Goal: Use online tool/utility

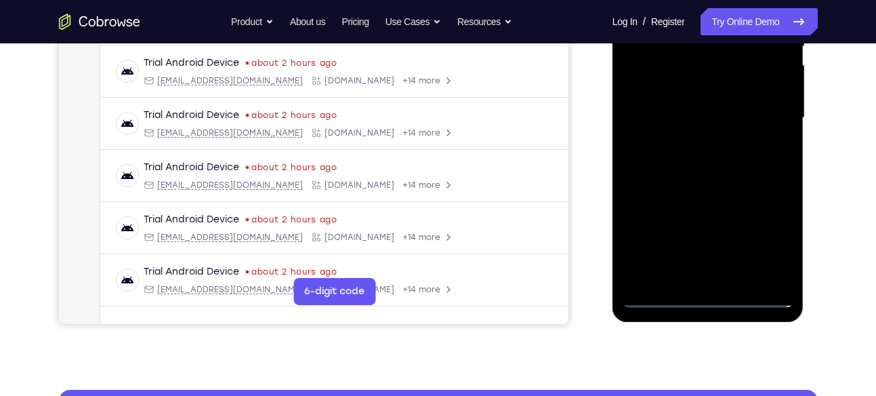
click at [708, 291] on div at bounding box center [708, 118] width 171 height 380
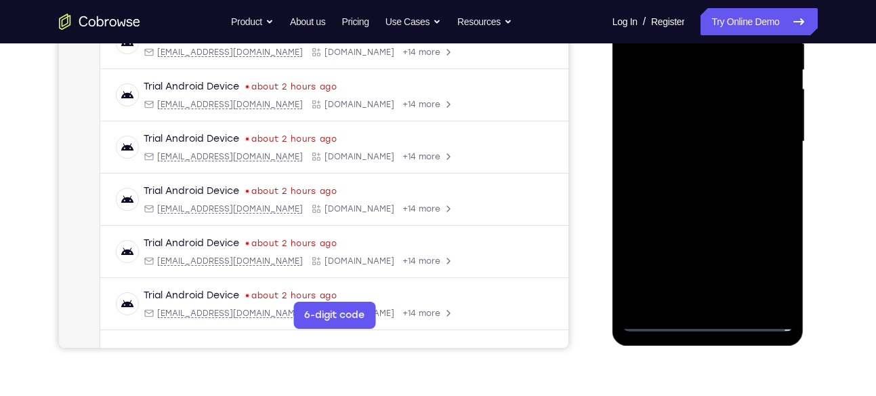
click at [708, 319] on div at bounding box center [708, 142] width 171 height 380
click at [774, 255] on div at bounding box center [708, 142] width 171 height 380
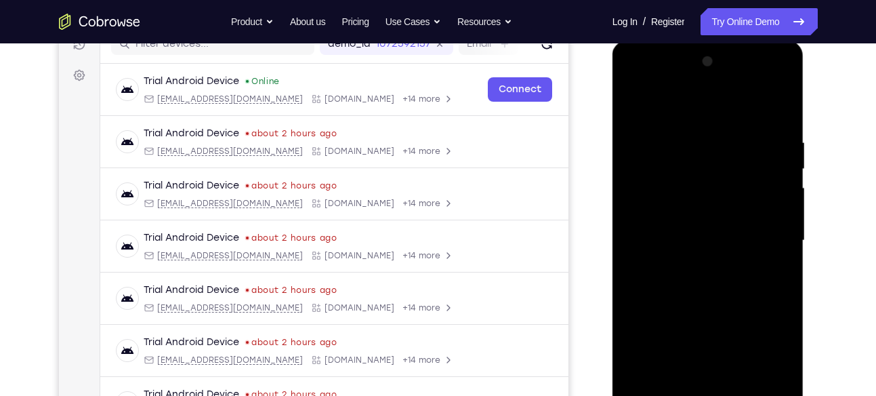
scroll to position [205, 0]
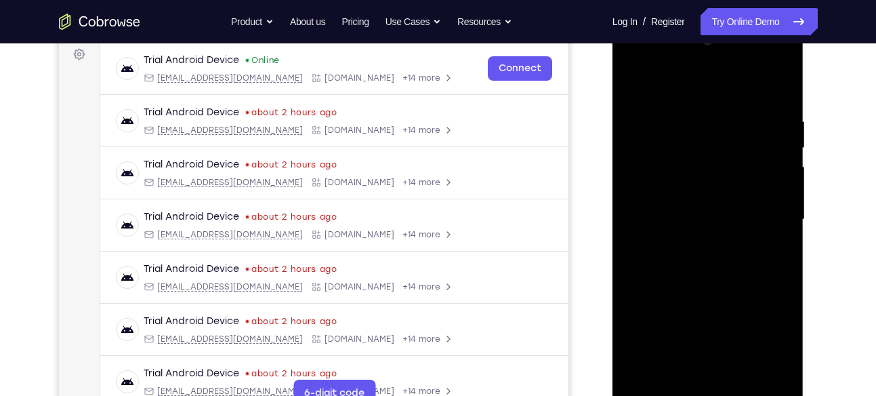
click at [767, 344] on div at bounding box center [708, 220] width 171 height 380
click at [665, 85] on div at bounding box center [708, 220] width 171 height 380
click at [761, 205] on div at bounding box center [708, 220] width 171 height 380
click at [697, 249] on div at bounding box center [708, 220] width 171 height 380
click at [685, 205] on div at bounding box center [708, 220] width 171 height 380
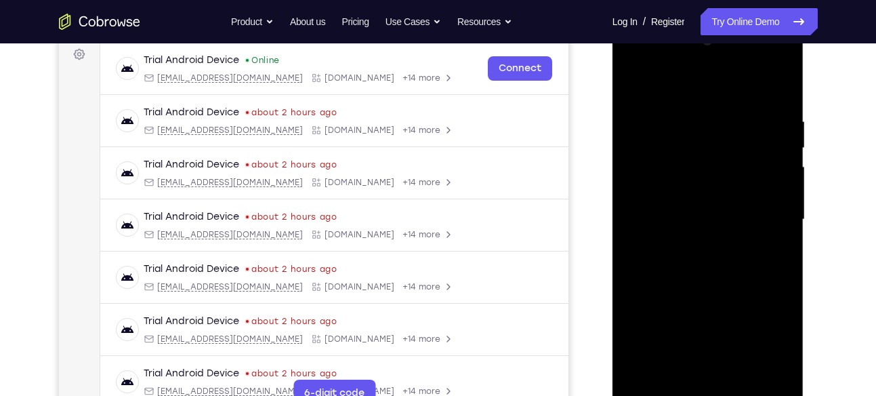
click at [679, 216] on div at bounding box center [708, 220] width 171 height 380
click at [652, 260] on div at bounding box center [708, 220] width 171 height 380
click at [703, 256] on div at bounding box center [708, 220] width 171 height 380
click at [678, 264] on div at bounding box center [708, 220] width 171 height 380
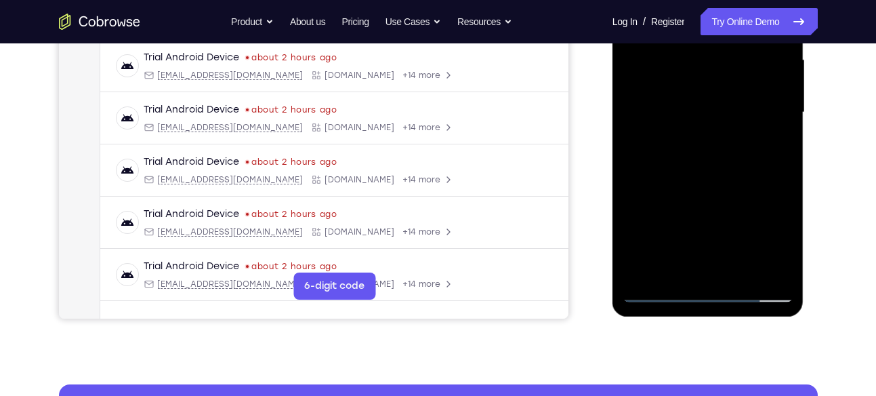
scroll to position [311, 0]
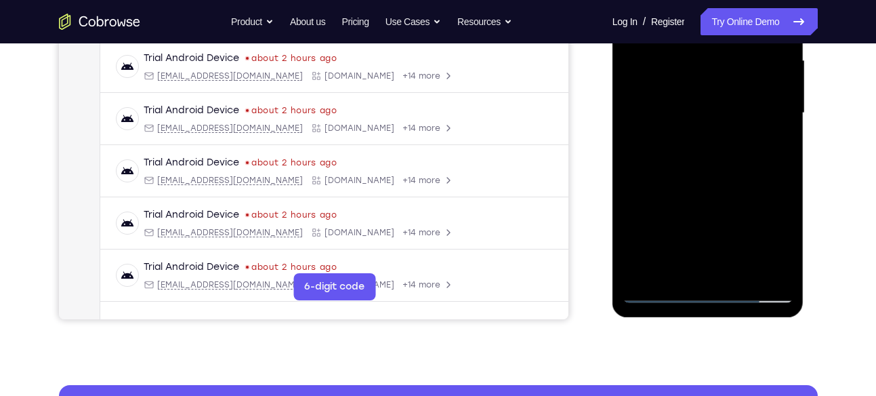
click at [718, 175] on div at bounding box center [708, 113] width 171 height 380
drag, startPoint x: 718, startPoint y: 175, endPoint x: 716, endPoint y: 221, distance: 46.1
click at [716, 221] on div at bounding box center [708, 113] width 171 height 380
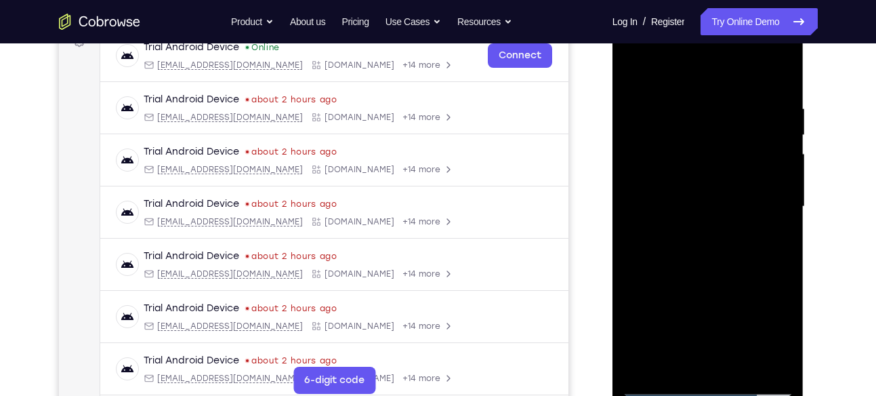
scroll to position [217, 0]
click at [682, 108] on div at bounding box center [708, 208] width 171 height 380
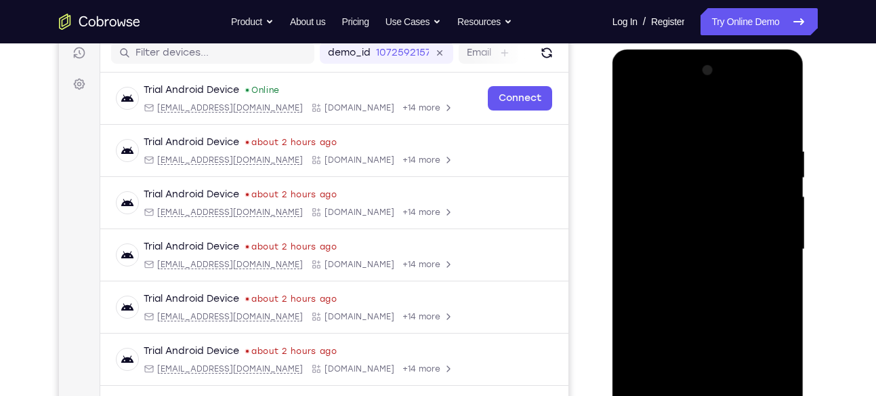
scroll to position [209, 0]
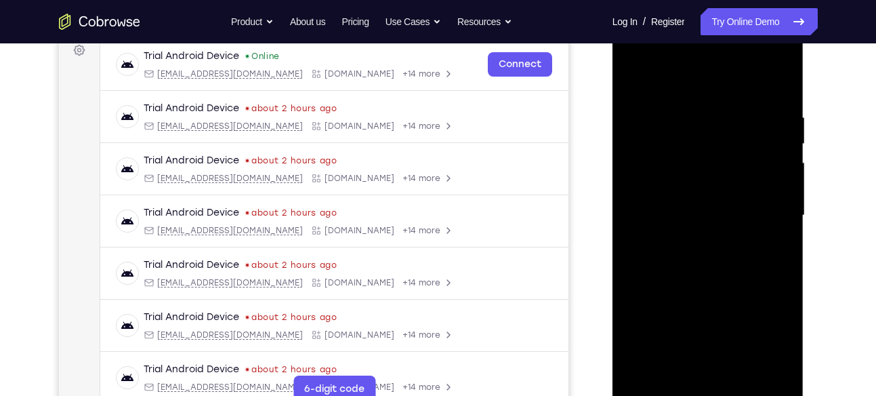
click at [764, 134] on div at bounding box center [708, 216] width 171 height 380
click at [772, 172] on div at bounding box center [708, 216] width 171 height 380
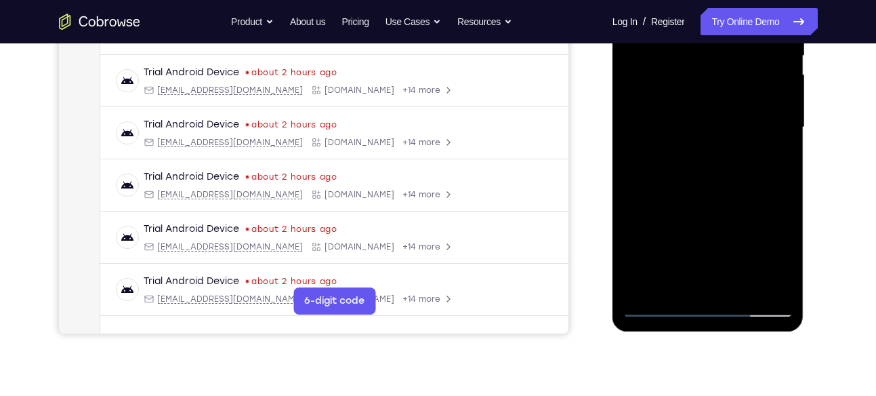
scroll to position [298, 0]
click at [764, 277] on div at bounding box center [708, 127] width 171 height 380
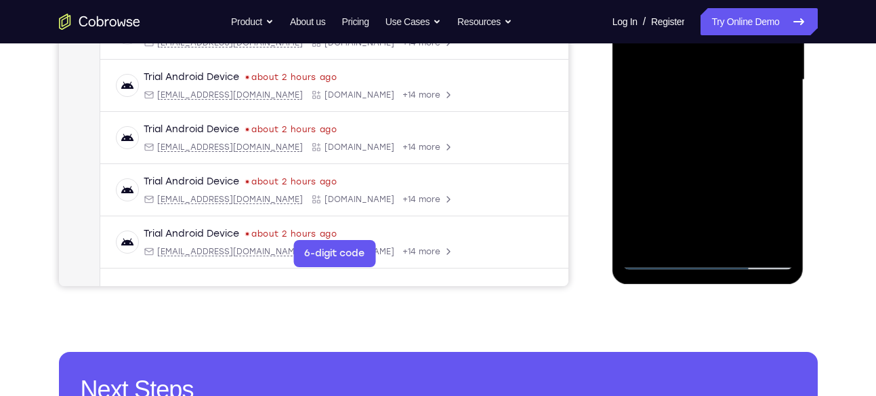
scroll to position [347, 0]
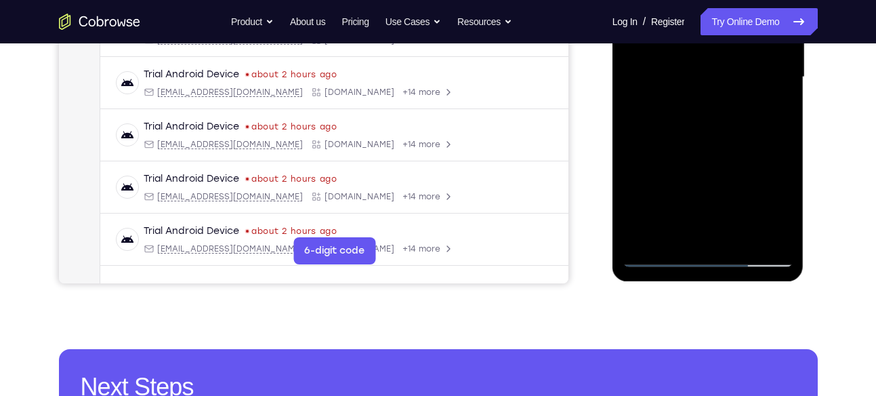
click at [770, 157] on div at bounding box center [708, 77] width 171 height 380
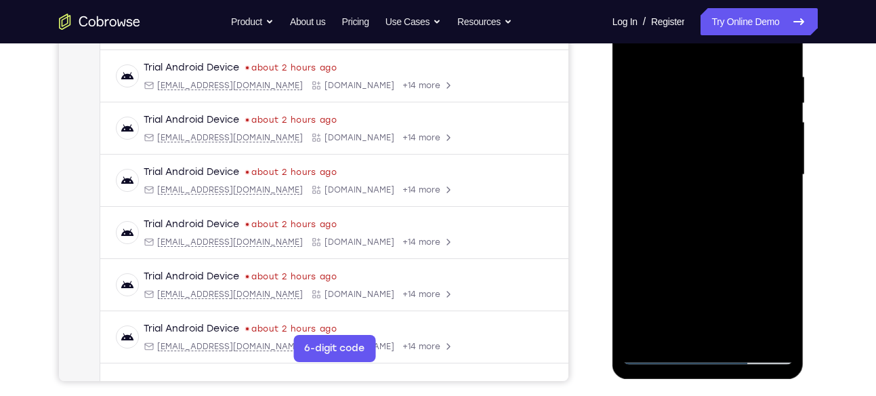
scroll to position [218, 0]
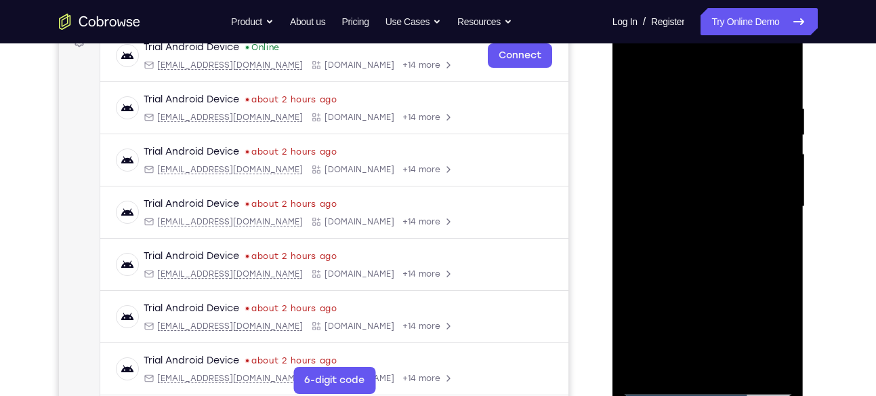
click at [779, 156] on div at bounding box center [708, 207] width 171 height 380
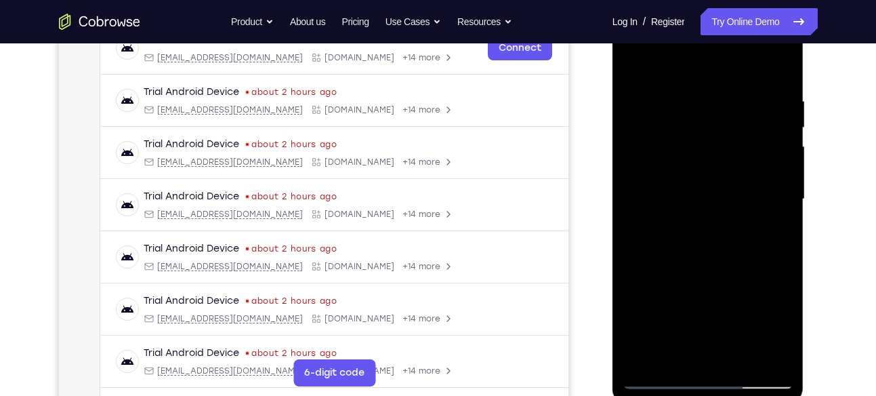
scroll to position [226, 0]
drag, startPoint x: 747, startPoint y: 160, endPoint x: 624, endPoint y: 175, distance: 124.2
click at [624, 175] on div at bounding box center [708, 199] width 171 height 380
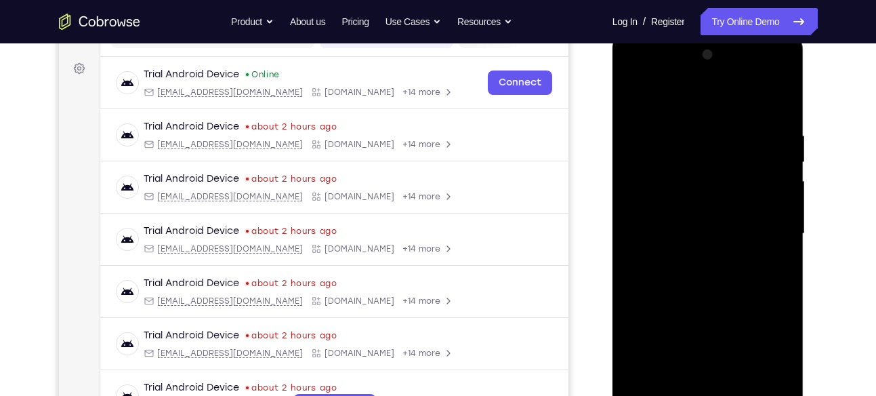
scroll to position [189, 0]
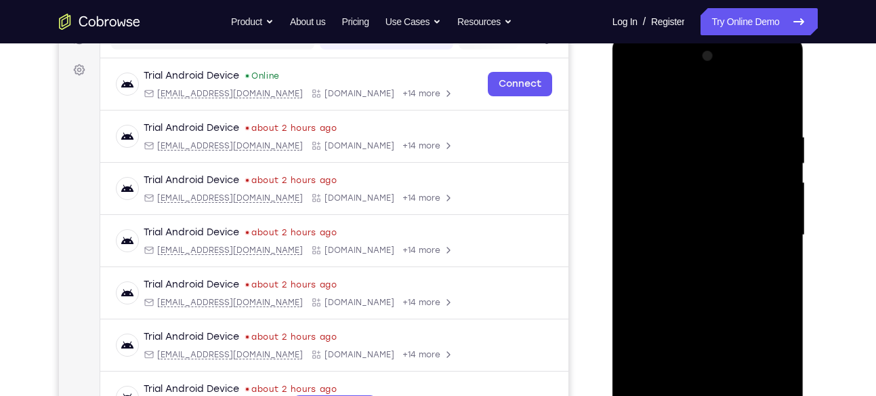
click at [779, 104] on div at bounding box center [708, 235] width 171 height 380
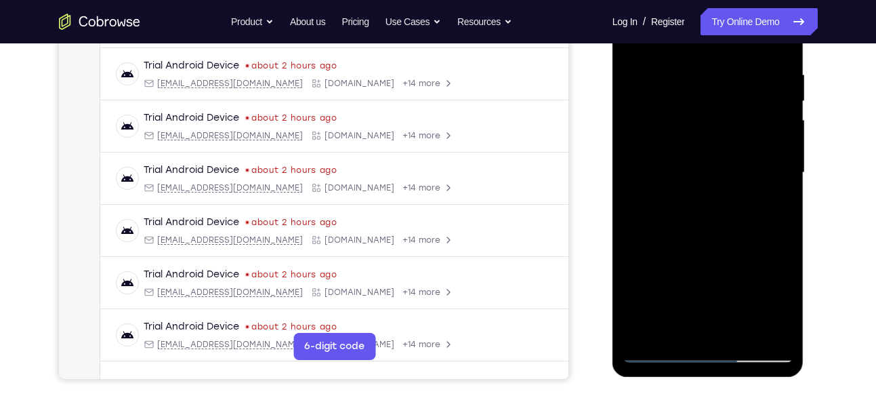
scroll to position [254, 0]
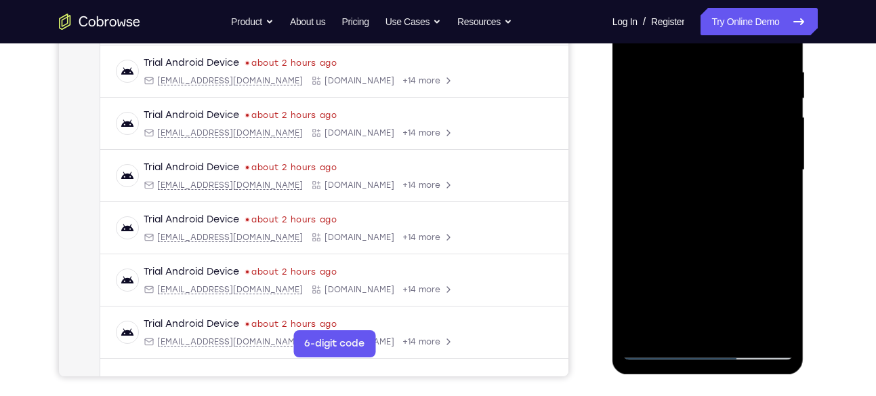
drag, startPoint x: 731, startPoint y: 144, endPoint x: 759, endPoint y: 33, distance: 114.1
click at [759, 33] on div at bounding box center [708, 170] width 171 height 380
drag, startPoint x: 708, startPoint y: 280, endPoint x: 737, endPoint y: 115, distance: 167.9
click at [737, 115] on div at bounding box center [708, 170] width 171 height 380
drag, startPoint x: 740, startPoint y: 219, endPoint x: 746, endPoint y: 181, distance: 38.3
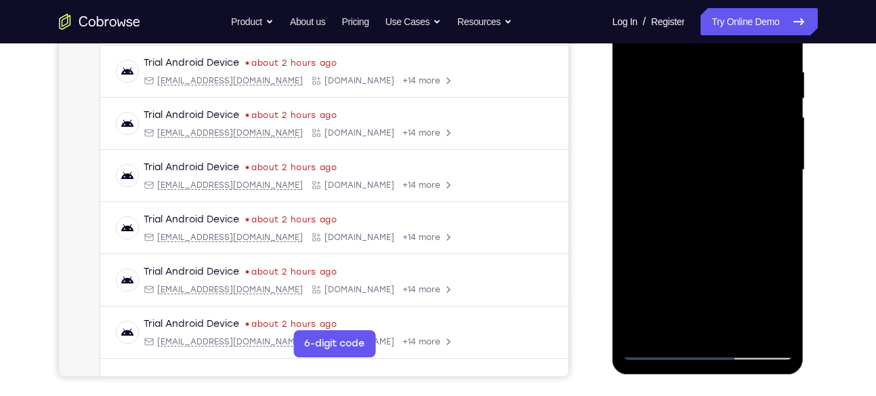
click at [746, 181] on div at bounding box center [708, 170] width 171 height 380
click at [785, 145] on div at bounding box center [708, 170] width 171 height 380
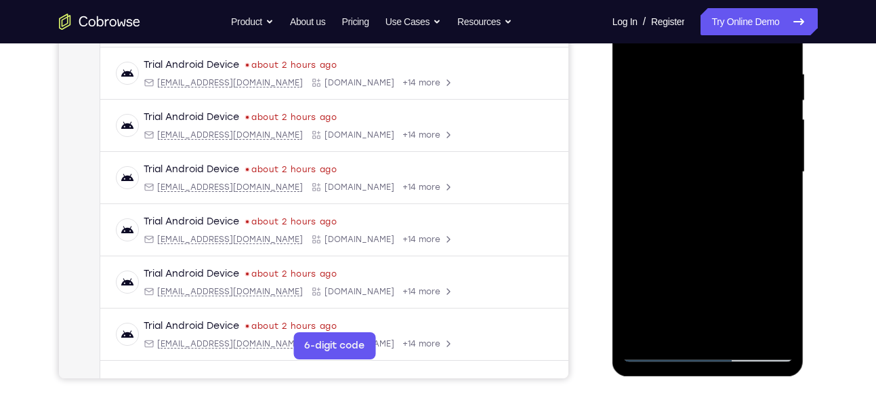
scroll to position [251, 0]
click at [781, 146] on div at bounding box center [708, 173] width 171 height 380
click at [634, 148] on div at bounding box center [708, 173] width 171 height 380
click at [699, 144] on div at bounding box center [708, 173] width 171 height 380
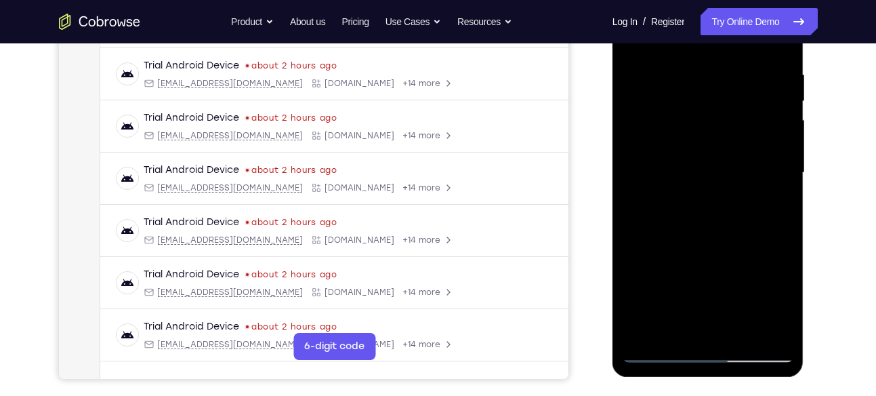
click at [781, 150] on div at bounding box center [708, 173] width 171 height 380
drag, startPoint x: 754, startPoint y: 171, endPoint x: 757, endPoint y: 89, distance: 82.1
click at [757, 89] on div at bounding box center [708, 173] width 171 height 380
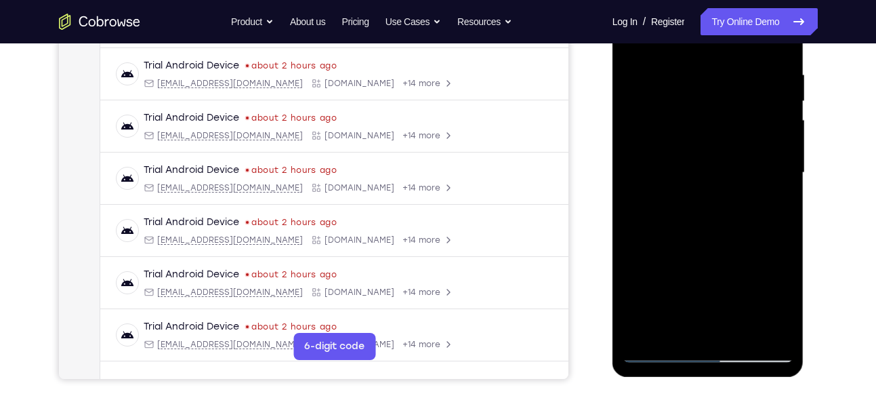
drag, startPoint x: 735, startPoint y: 183, endPoint x: 752, endPoint y: 79, distance: 105.0
click at [752, 79] on div at bounding box center [708, 173] width 171 height 380
drag, startPoint x: 741, startPoint y: 224, endPoint x: 754, endPoint y: 94, distance: 131.5
click at [754, 94] on div at bounding box center [708, 173] width 171 height 380
drag, startPoint x: 733, startPoint y: 199, endPoint x: 749, endPoint y: 101, distance: 98.8
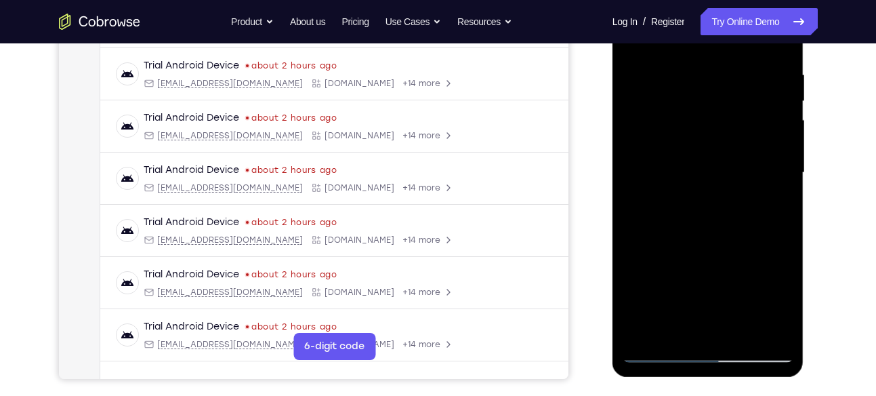
click at [749, 101] on div at bounding box center [708, 173] width 171 height 380
drag, startPoint x: 722, startPoint y: 229, endPoint x: 753, endPoint y: 84, distance: 148.2
click at [753, 84] on div at bounding box center [708, 173] width 171 height 380
drag, startPoint x: 728, startPoint y: 211, endPoint x: 752, endPoint y: 81, distance: 131.6
click at [752, 81] on div at bounding box center [708, 173] width 171 height 380
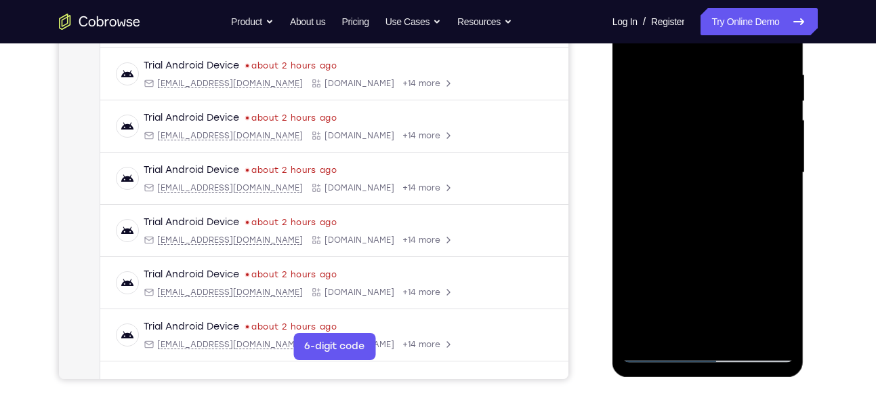
drag, startPoint x: 723, startPoint y: 216, endPoint x: 750, endPoint y: 49, distance: 168.1
click at [750, 49] on div at bounding box center [708, 173] width 171 height 380
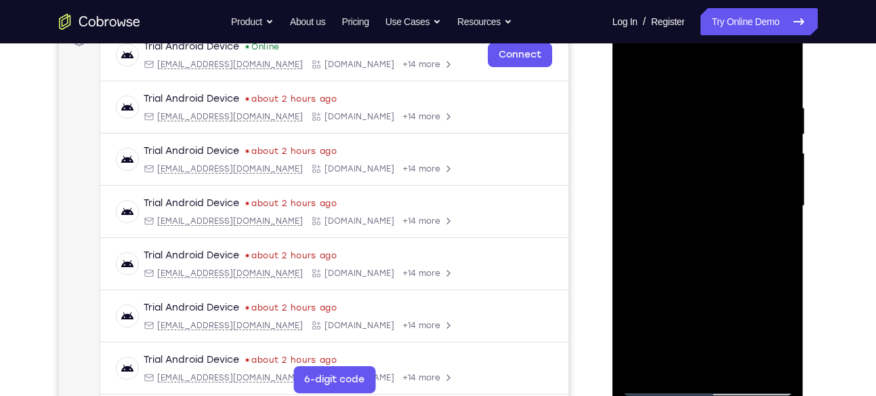
scroll to position [219, 0]
drag, startPoint x: 738, startPoint y: 134, endPoint x: 737, endPoint y: 153, distance: 19.0
click at [737, 153] on div at bounding box center [708, 206] width 171 height 380
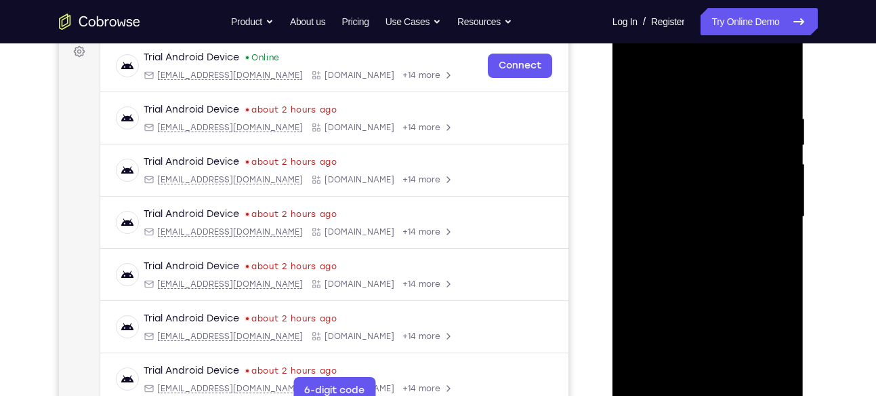
click at [788, 140] on div at bounding box center [708, 217] width 171 height 380
drag, startPoint x: 755, startPoint y: 140, endPoint x: 755, endPoint y: 152, distance: 12.9
click at [755, 152] on div at bounding box center [708, 217] width 171 height 380
click at [783, 157] on div at bounding box center [708, 217] width 171 height 380
click at [783, 152] on div at bounding box center [708, 217] width 171 height 380
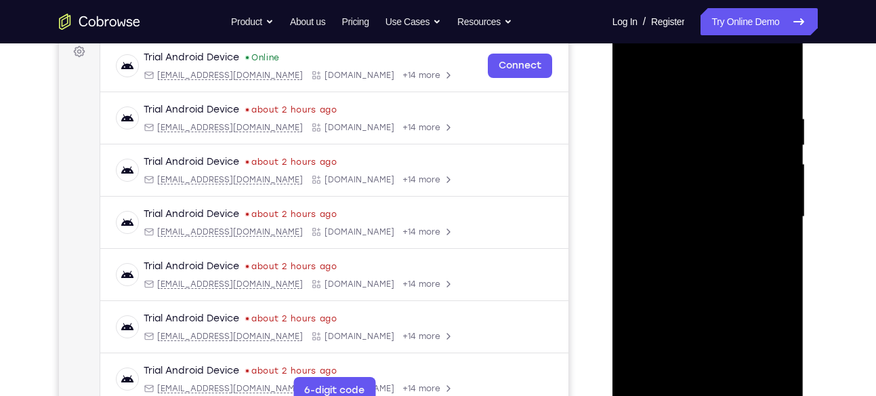
click at [783, 152] on div at bounding box center [708, 217] width 171 height 380
click at [781, 152] on div at bounding box center [708, 217] width 171 height 380
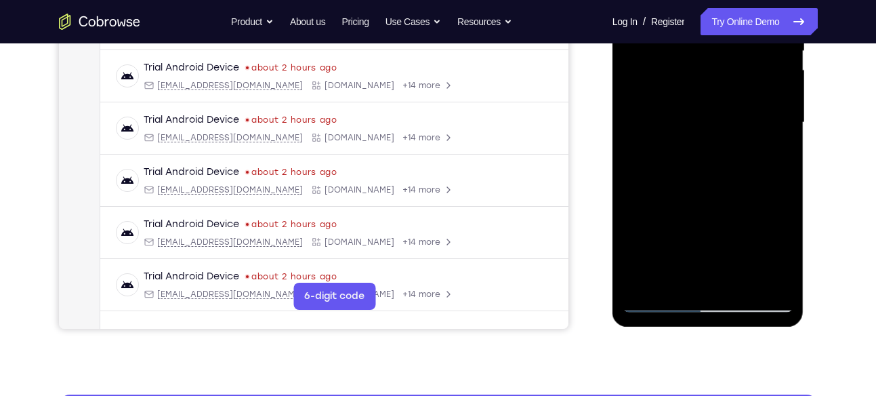
scroll to position [304, 0]
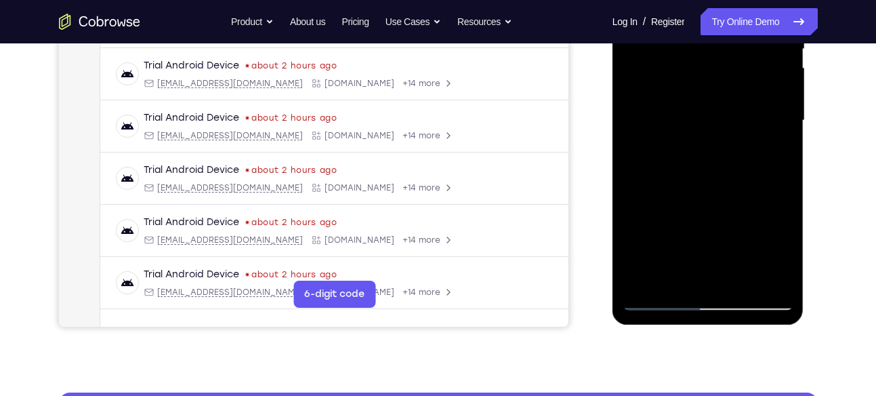
click at [781, 169] on div at bounding box center [708, 121] width 171 height 380
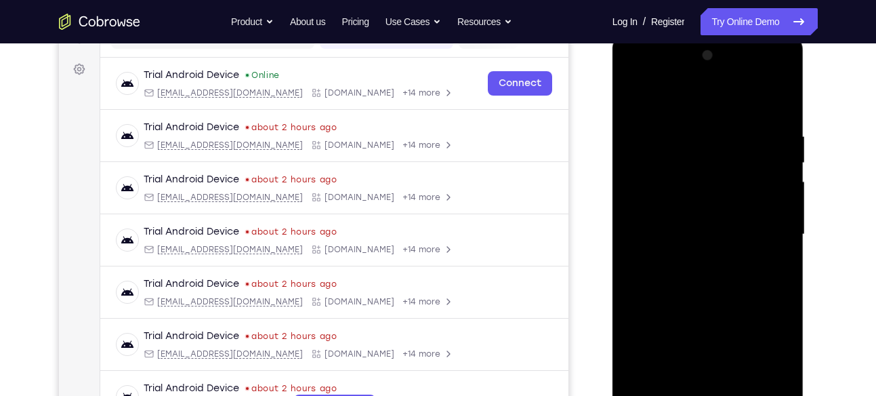
scroll to position [189, 0]
drag, startPoint x: 742, startPoint y: 265, endPoint x: 746, endPoint y: 105, distance: 160.0
click at [746, 105] on div at bounding box center [708, 235] width 171 height 380
drag, startPoint x: 706, startPoint y: 309, endPoint x: 743, endPoint y: 49, distance: 262.1
click at [743, 49] on div at bounding box center [708, 235] width 171 height 380
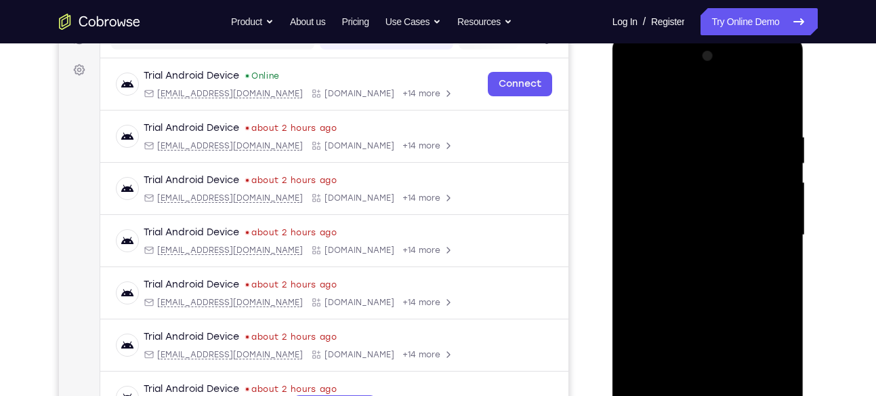
drag, startPoint x: 727, startPoint y: 281, endPoint x: 729, endPoint y: 331, distance: 49.5
click at [729, 331] on div at bounding box center [708, 235] width 171 height 380
drag, startPoint x: 732, startPoint y: 188, endPoint x: 733, endPoint y: 228, distance: 40.0
click at [733, 228] on div at bounding box center [708, 235] width 171 height 380
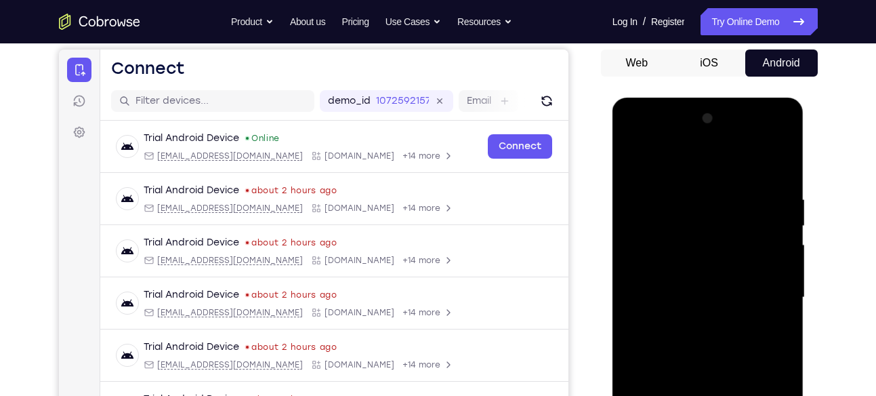
scroll to position [124, 0]
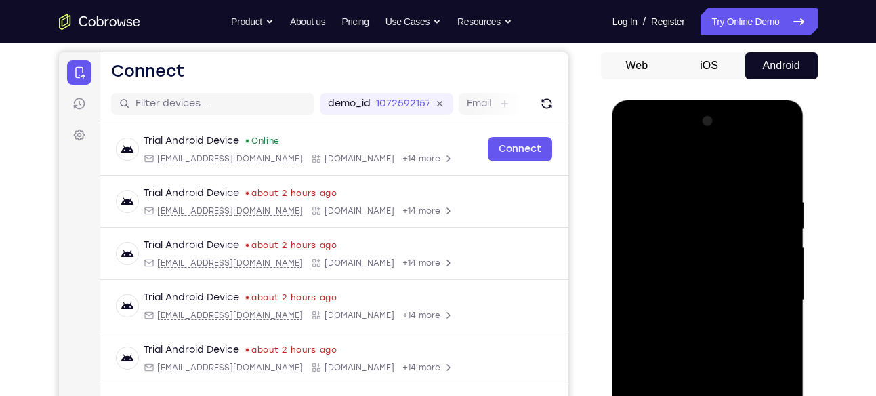
drag, startPoint x: 756, startPoint y: 208, endPoint x: 756, endPoint y: 251, distance: 43.4
click at [756, 251] on div at bounding box center [708, 300] width 171 height 380
click at [788, 194] on div at bounding box center [708, 300] width 171 height 380
click at [779, 230] on div at bounding box center [708, 300] width 171 height 380
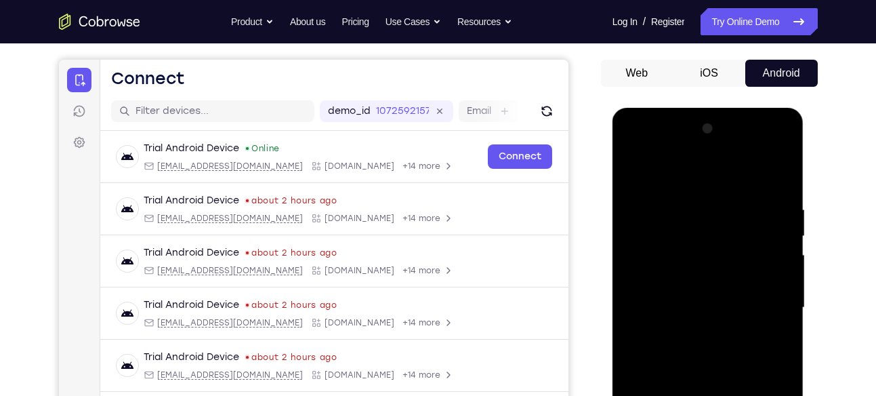
drag, startPoint x: 730, startPoint y: 232, endPoint x: 730, endPoint y: 273, distance: 41.3
click at [730, 273] on div at bounding box center [708, 308] width 171 height 380
drag, startPoint x: 737, startPoint y: 239, endPoint x: 736, endPoint y: 251, distance: 12.9
click at [736, 251] on div at bounding box center [708, 308] width 171 height 380
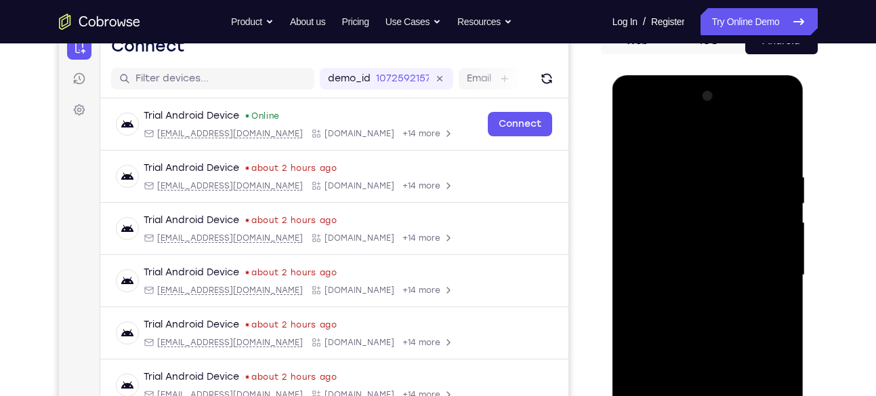
scroll to position [158, 0]
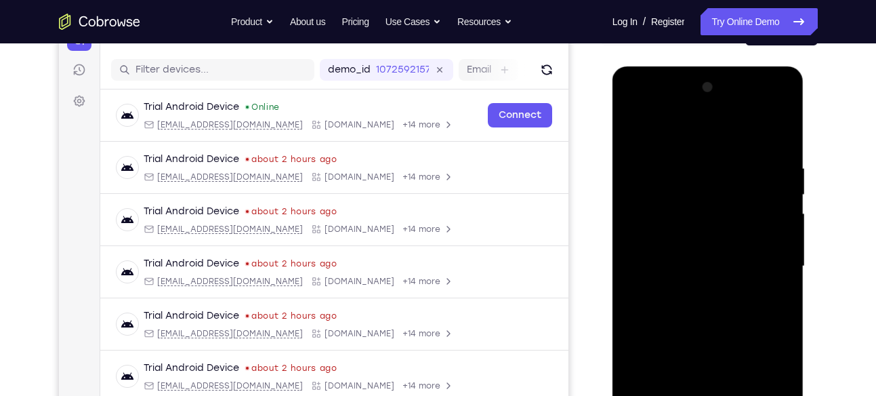
click at [786, 251] on div at bounding box center [708, 267] width 171 height 380
click at [783, 246] on div at bounding box center [708, 267] width 171 height 380
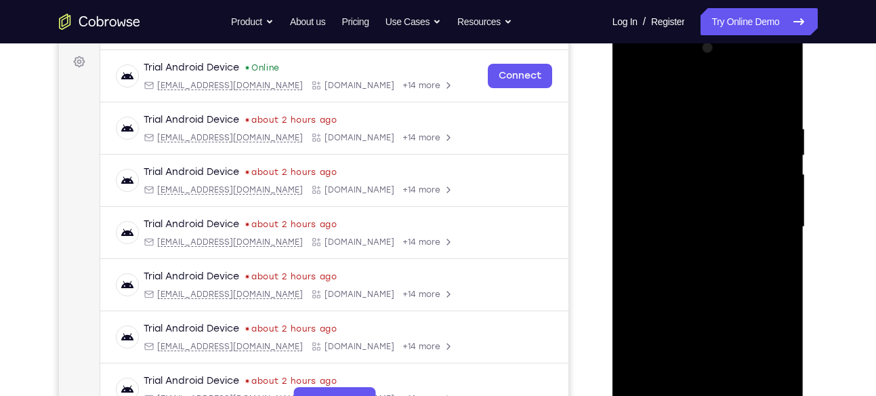
scroll to position [199, 0]
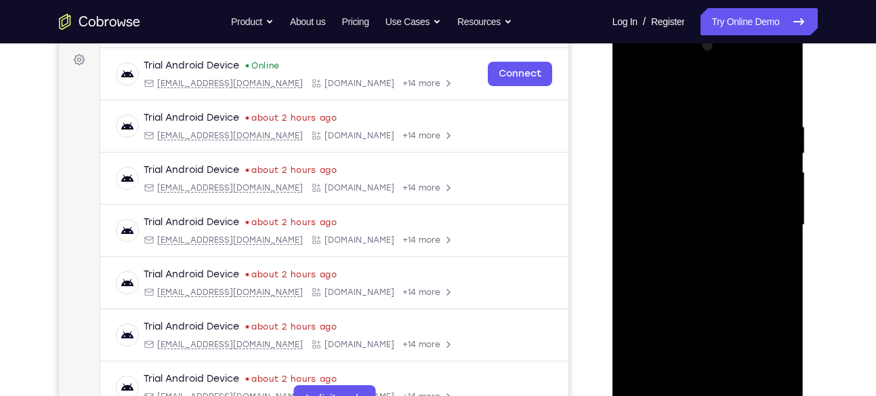
drag, startPoint x: 739, startPoint y: 216, endPoint x: 753, endPoint y: 106, distance: 111.4
click at [753, 106] on div at bounding box center [708, 225] width 171 height 380
drag, startPoint x: 729, startPoint y: 264, endPoint x: 739, endPoint y: 73, distance: 192.1
click at [739, 73] on div at bounding box center [708, 225] width 171 height 380
drag, startPoint x: 741, startPoint y: 278, endPoint x: 748, endPoint y: 120, distance: 158.1
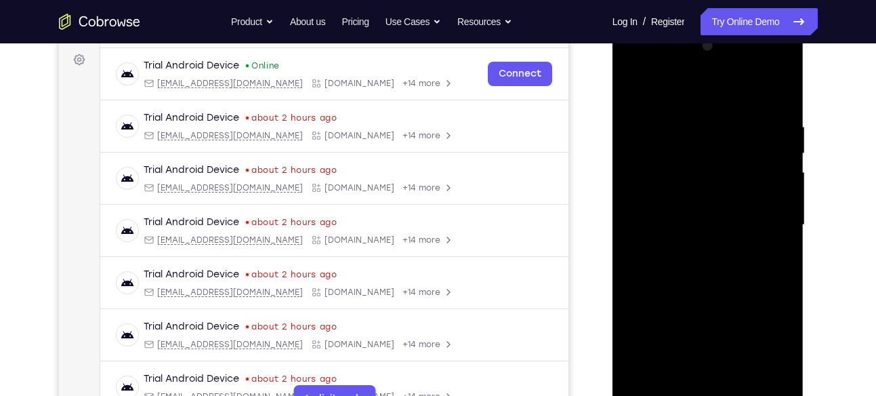
click at [748, 120] on div at bounding box center [708, 225] width 171 height 380
drag, startPoint x: 727, startPoint y: 292, endPoint x: 741, endPoint y: 184, distance: 109.4
click at [741, 184] on div at bounding box center [708, 225] width 171 height 380
drag, startPoint x: 737, startPoint y: 298, endPoint x: 744, endPoint y: 262, distance: 37.2
click at [744, 262] on div at bounding box center [708, 225] width 171 height 380
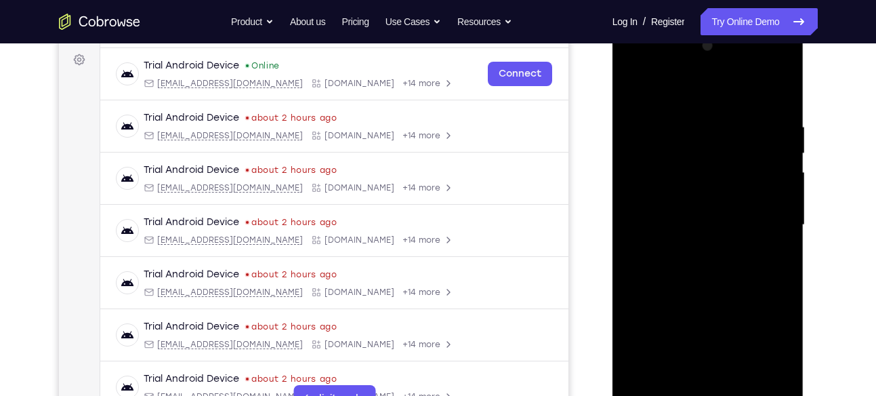
click at [781, 180] on div at bounding box center [708, 225] width 171 height 380
click at [782, 176] on div at bounding box center [708, 225] width 171 height 380
drag, startPoint x: 734, startPoint y: 270, endPoint x: 752, endPoint y: 119, distance: 151.5
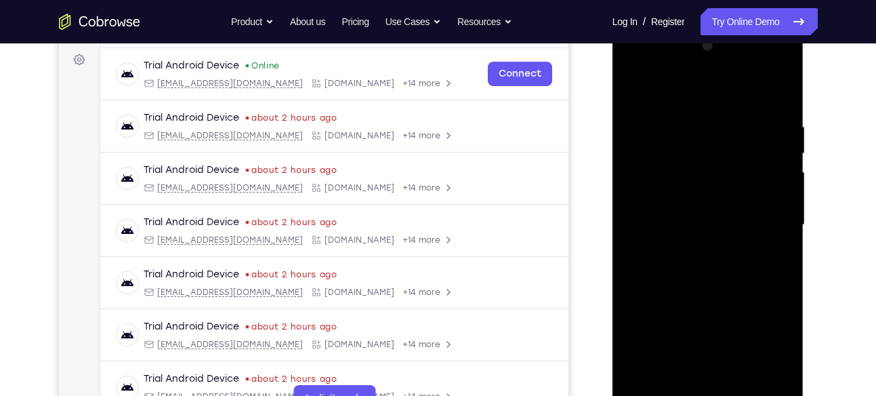
click at [752, 119] on div at bounding box center [708, 225] width 171 height 380
drag, startPoint x: 718, startPoint y: 275, endPoint x: 738, endPoint y: 134, distance: 142.3
click at [738, 134] on div at bounding box center [708, 225] width 171 height 380
drag, startPoint x: 733, startPoint y: 255, endPoint x: 739, endPoint y: 224, distance: 31.1
click at [739, 224] on div at bounding box center [708, 225] width 171 height 380
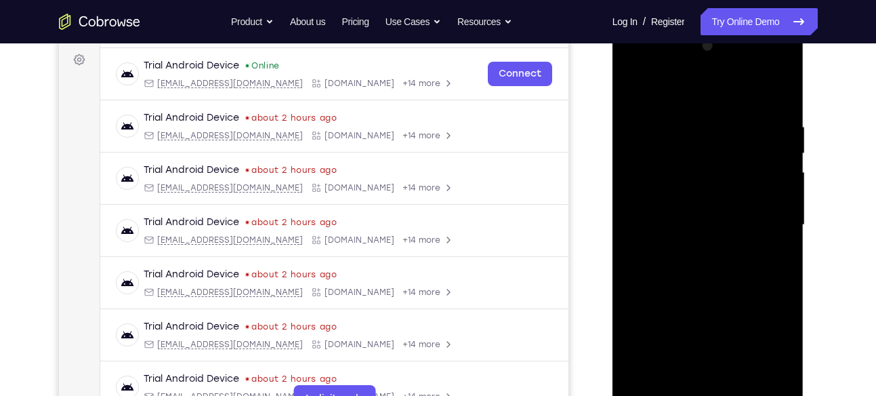
click at [783, 186] on div at bounding box center [708, 225] width 171 height 380
drag, startPoint x: 748, startPoint y: 241, endPoint x: 755, endPoint y: 140, distance: 101.2
click at [755, 140] on div at bounding box center [708, 225] width 171 height 380
drag, startPoint x: 744, startPoint y: 110, endPoint x: 746, endPoint y: 203, distance: 93.6
click at [746, 203] on div at bounding box center [708, 225] width 171 height 380
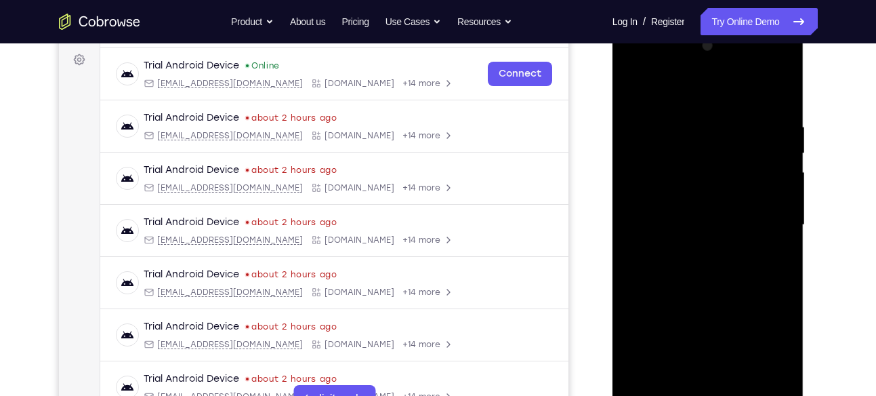
drag, startPoint x: 746, startPoint y: 297, endPoint x: 752, endPoint y: 89, distance: 208.2
click at [752, 89] on div at bounding box center [708, 225] width 171 height 380
drag, startPoint x: 722, startPoint y: 249, endPoint x: 736, endPoint y: 181, distance: 69.8
click at [736, 181] on div at bounding box center [708, 225] width 171 height 380
click at [711, 184] on div at bounding box center [708, 225] width 171 height 380
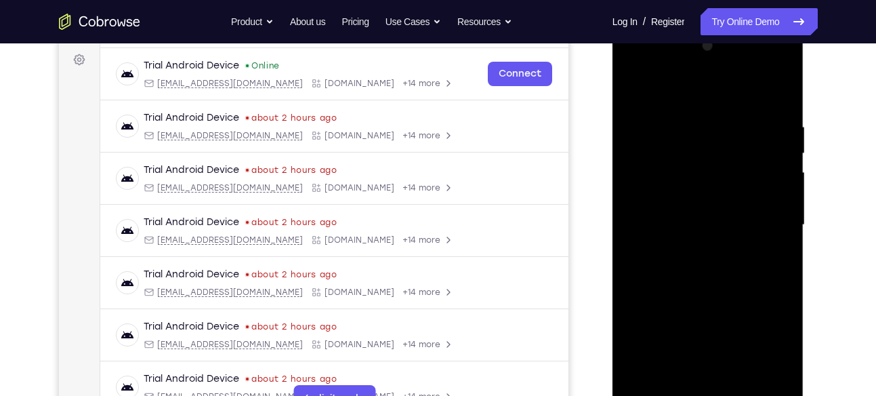
click at [711, 184] on div at bounding box center [708, 225] width 171 height 380
drag, startPoint x: 727, startPoint y: 279, endPoint x: 733, endPoint y: 125, distance: 154.0
click at [733, 125] on div at bounding box center [708, 225] width 171 height 380
drag, startPoint x: 723, startPoint y: 308, endPoint x: 729, endPoint y: 198, distance: 110.0
click at [729, 198] on div at bounding box center [708, 225] width 171 height 380
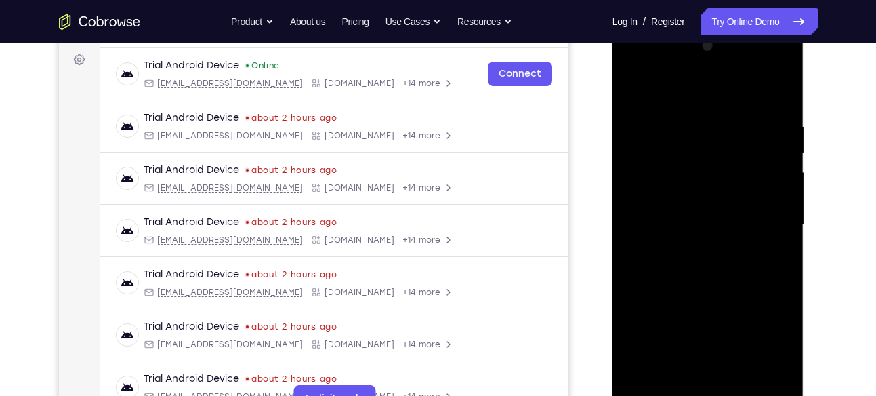
drag, startPoint x: 729, startPoint y: 198, endPoint x: 730, endPoint y: 222, distance: 24.4
click at [730, 222] on div at bounding box center [708, 225] width 171 height 380
drag, startPoint x: 739, startPoint y: 199, endPoint x: 738, endPoint y: 228, distance: 29.2
click at [738, 228] on div at bounding box center [708, 225] width 171 height 380
drag, startPoint x: 726, startPoint y: 257, endPoint x: 729, endPoint y: 211, distance: 46.2
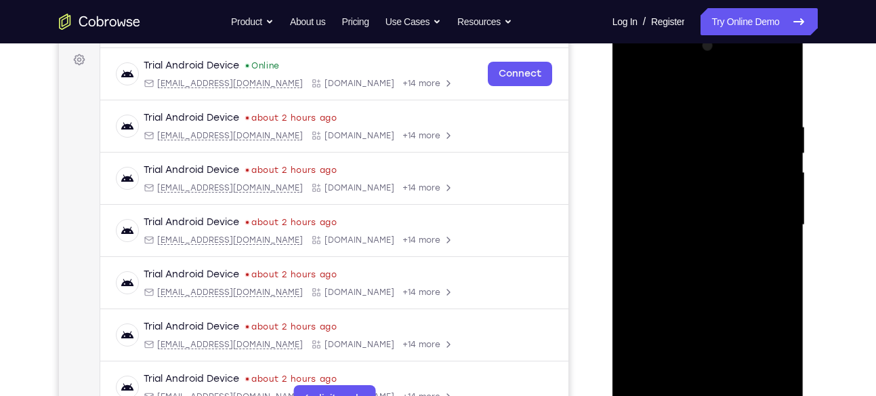
click at [729, 211] on div at bounding box center [708, 225] width 171 height 380
drag, startPoint x: 729, startPoint y: 211, endPoint x: 731, endPoint y: 187, distance: 23.8
click at [731, 187] on div at bounding box center [708, 225] width 171 height 380
drag, startPoint x: 731, startPoint y: 187, endPoint x: 732, endPoint y: 153, distance: 33.9
click at [732, 153] on div at bounding box center [708, 225] width 171 height 380
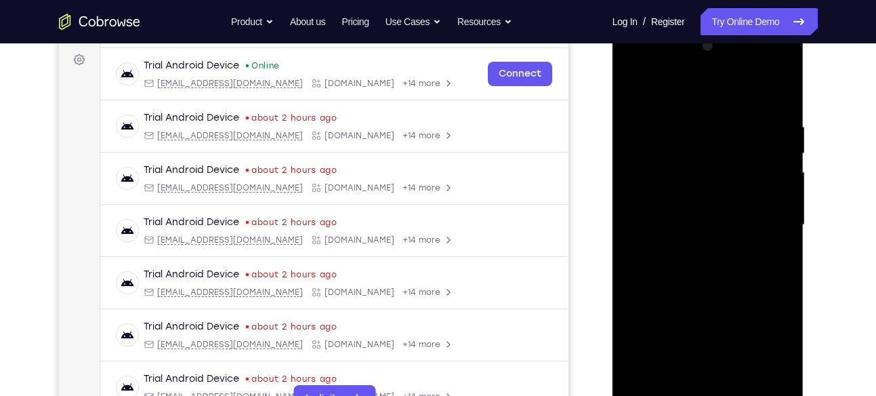
drag, startPoint x: 725, startPoint y: 295, endPoint x: 737, endPoint y: 184, distance: 111.1
click at [737, 184] on div at bounding box center [708, 225] width 171 height 380
drag, startPoint x: 729, startPoint y: 266, endPoint x: 745, endPoint y: 150, distance: 117.7
click at [745, 150] on div at bounding box center [708, 225] width 171 height 380
drag, startPoint x: 730, startPoint y: 303, endPoint x: 741, endPoint y: 200, distance: 103.6
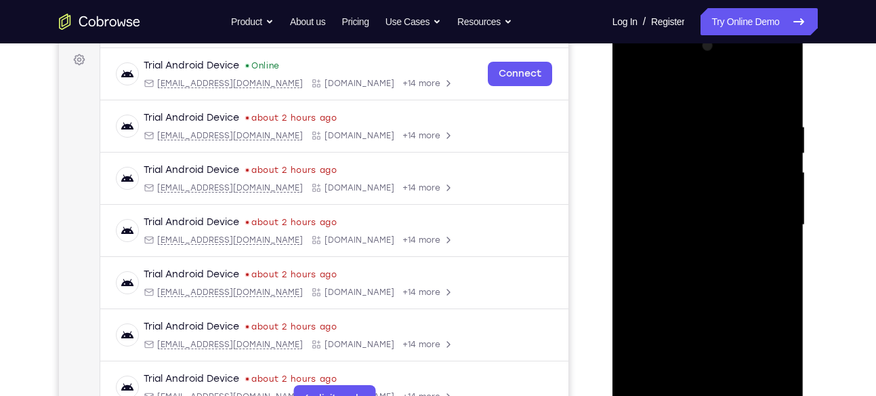
click at [741, 200] on div at bounding box center [708, 225] width 171 height 380
drag, startPoint x: 748, startPoint y: 188, endPoint x: 748, endPoint y: 218, distance: 30.5
click at [748, 218] on div at bounding box center [708, 225] width 171 height 380
click at [781, 143] on div at bounding box center [708, 225] width 171 height 380
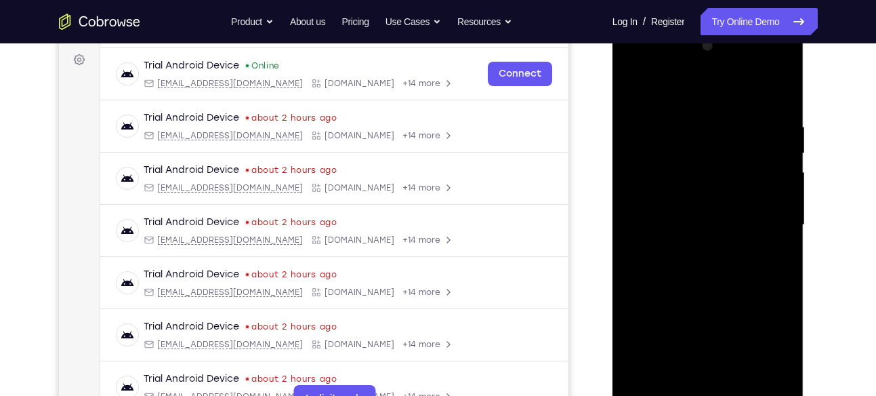
click at [781, 143] on div at bounding box center [708, 225] width 171 height 380
drag, startPoint x: 781, startPoint y: 143, endPoint x: 779, endPoint y: 108, distance: 35.3
click at [779, 108] on div at bounding box center [708, 225] width 171 height 380
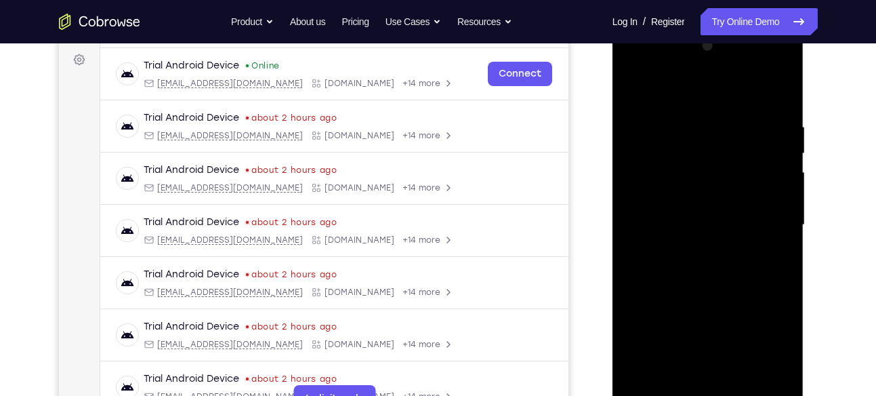
drag, startPoint x: 735, startPoint y: 251, endPoint x: 754, endPoint y: 122, distance: 130.1
click at [754, 122] on div at bounding box center [708, 225] width 171 height 380
drag, startPoint x: 735, startPoint y: 247, endPoint x: 746, endPoint y: 180, distance: 67.9
click at [746, 180] on div at bounding box center [708, 225] width 171 height 380
drag, startPoint x: 746, startPoint y: 180, endPoint x: 746, endPoint y: 210, distance: 29.8
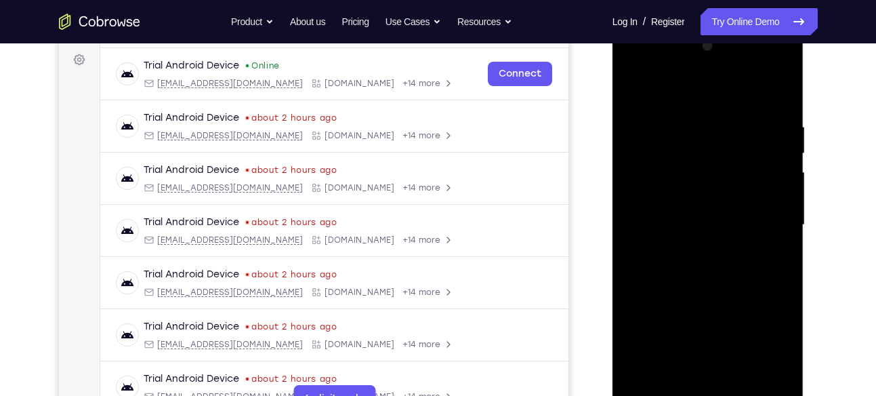
click at [746, 210] on div at bounding box center [708, 225] width 171 height 380
click at [783, 212] on div at bounding box center [708, 225] width 171 height 380
drag, startPoint x: 764, startPoint y: 159, endPoint x: 767, endPoint y: 140, distance: 19.3
click at [767, 140] on div at bounding box center [708, 225] width 171 height 380
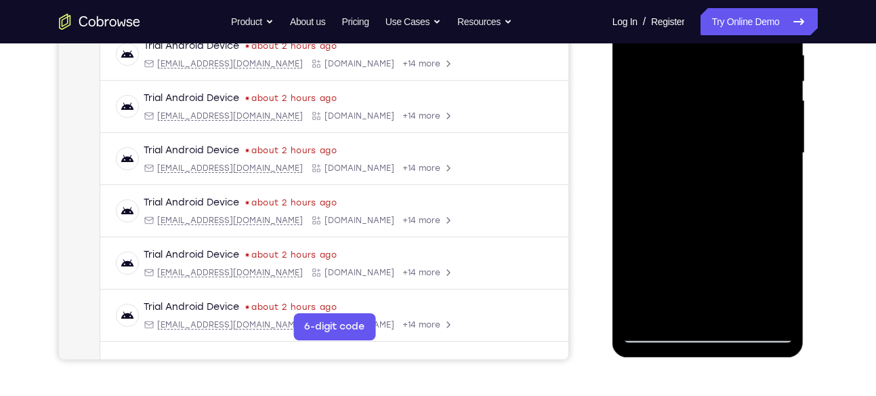
scroll to position [272, 0]
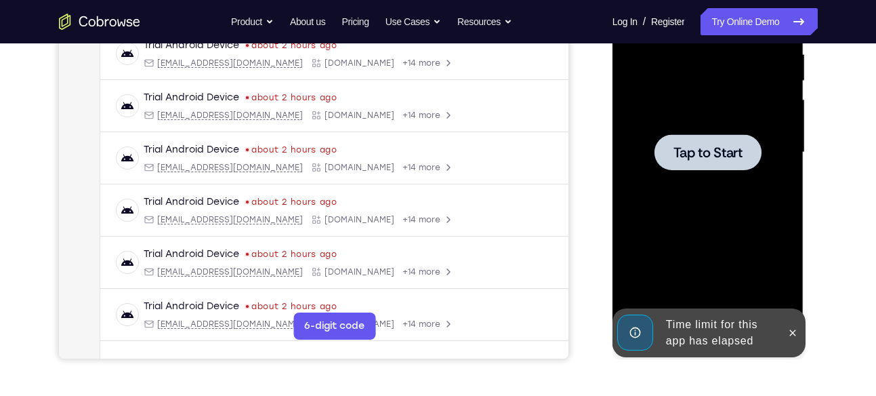
drag, startPoint x: 775, startPoint y: 166, endPoint x: 775, endPoint y: 237, distance: 70.5
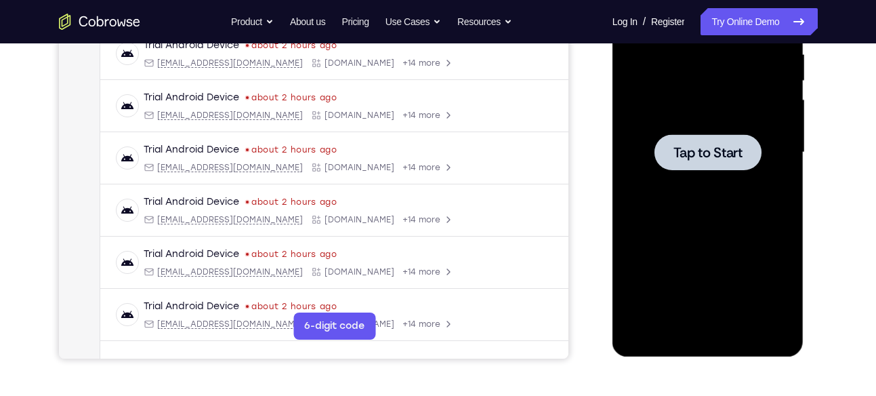
click at [677, 153] on span "Tap to Start" at bounding box center [708, 153] width 69 height 14
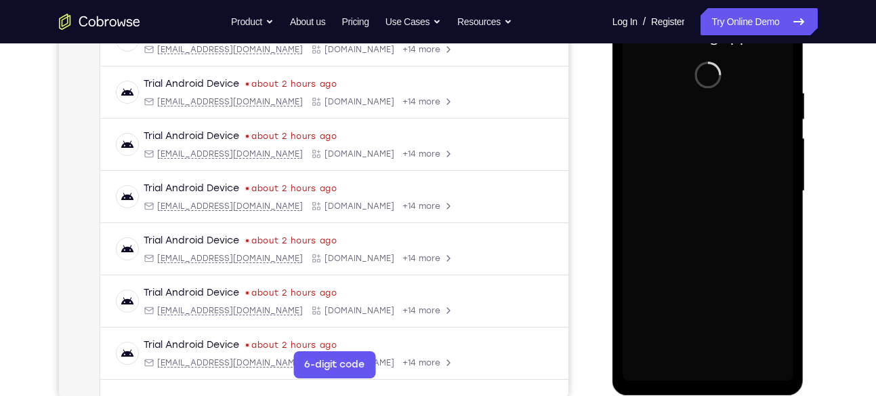
scroll to position [234, 0]
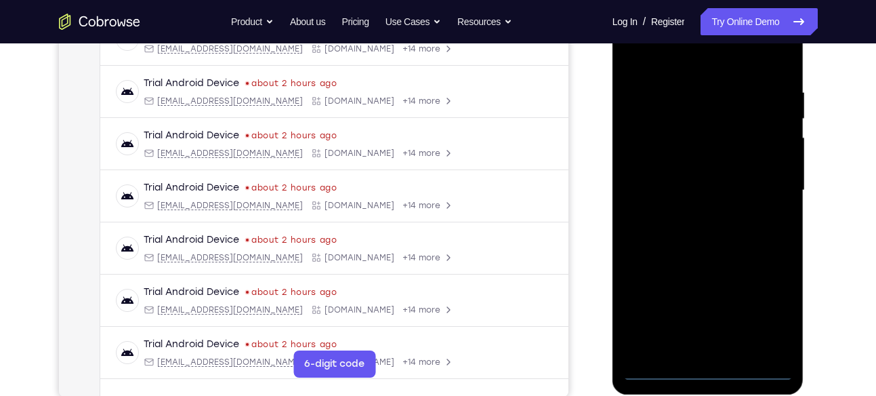
click at [707, 367] on div at bounding box center [708, 191] width 171 height 380
click at [771, 314] on div at bounding box center [708, 191] width 171 height 380
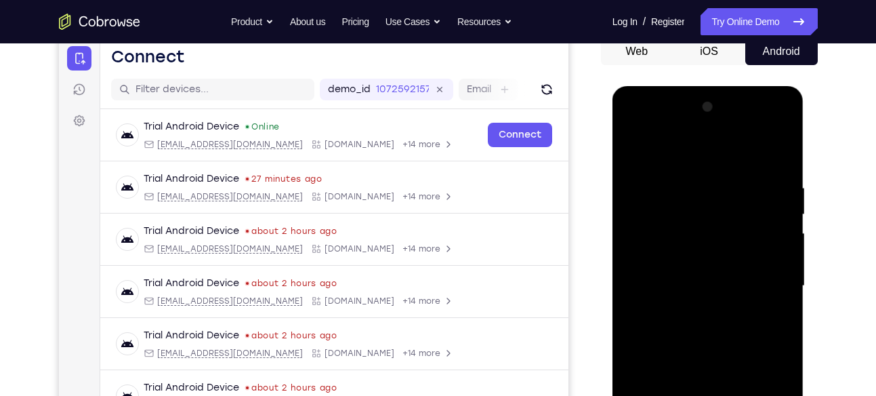
scroll to position [138, 0]
click at [674, 159] on div at bounding box center [708, 287] width 171 height 380
click at [769, 280] on div at bounding box center [708, 287] width 171 height 380
click at [696, 311] on div at bounding box center [708, 287] width 171 height 380
click at [693, 274] on div at bounding box center [708, 287] width 171 height 380
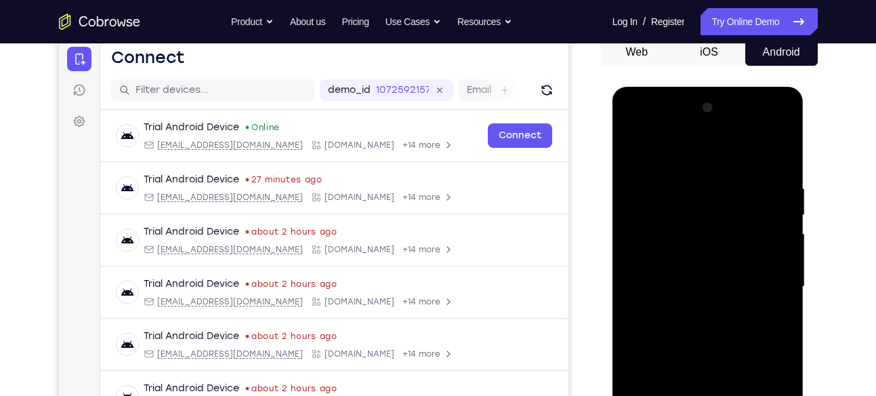
click at [676, 281] on div at bounding box center [708, 287] width 171 height 380
click at [672, 331] on div at bounding box center [708, 287] width 171 height 380
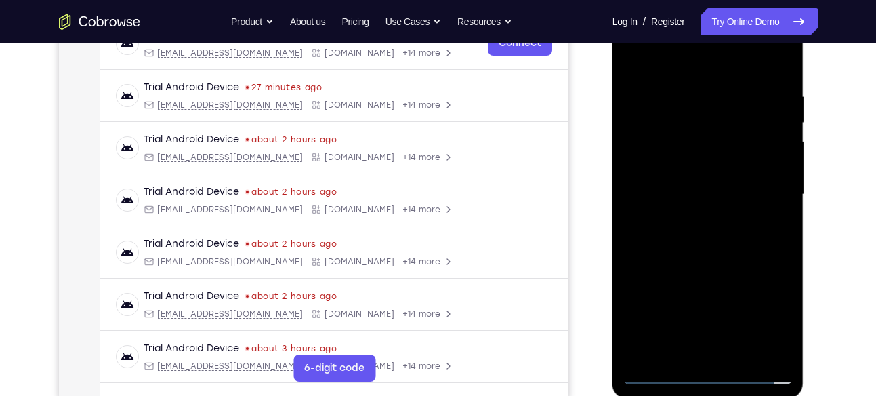
scroll to position [235, 0]
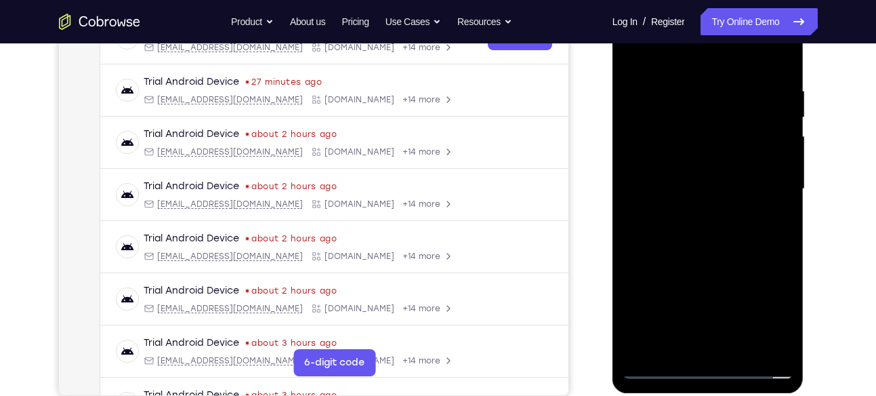
click at [708, 247] on div at bounding box center [708, 189] width 171 height 380
click at [698, 97] on div at bounding box center [708, 189] width 171 height 380
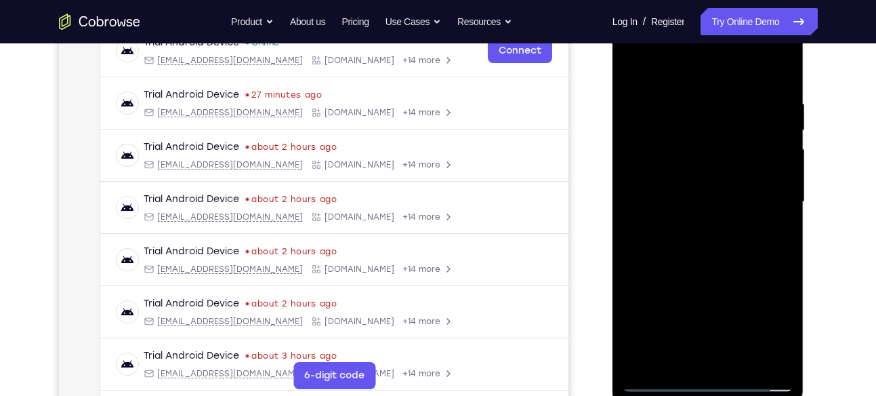
click at [777, 121] on div at bounding box center [708, 202] width 171 height 380
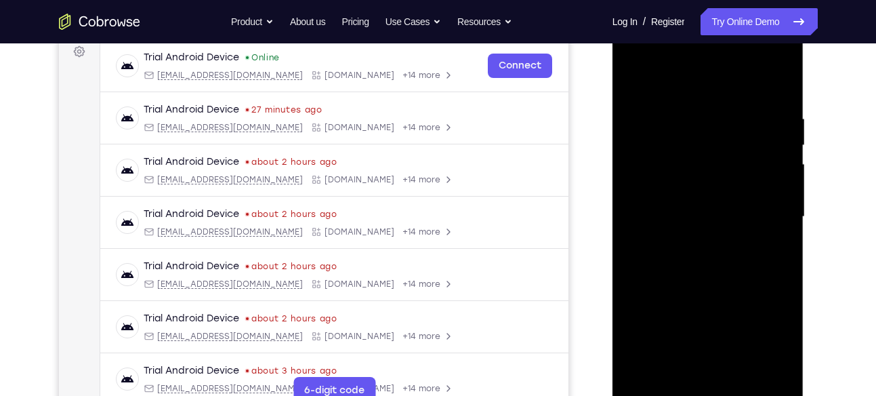
scroll to position [207, 0]
click at [773, 171] on div at bounding box center [708, 218] width 171 height 380
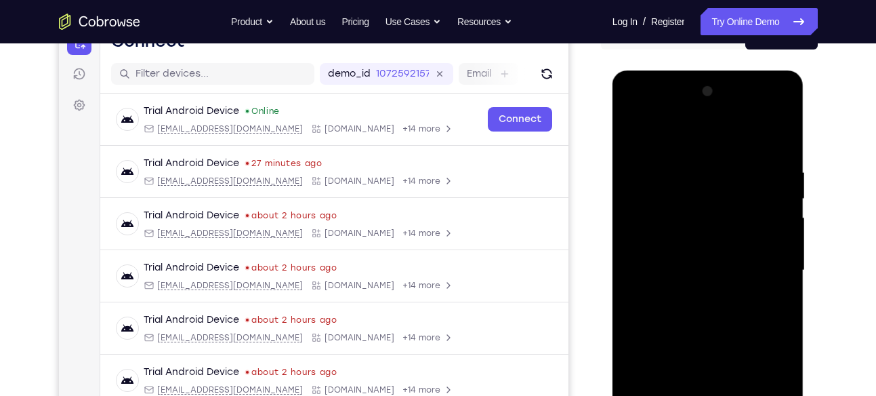
scroll to position [153, 0]
click at [632, 185] on div at bounding box center [708, 271] width 171 height 380
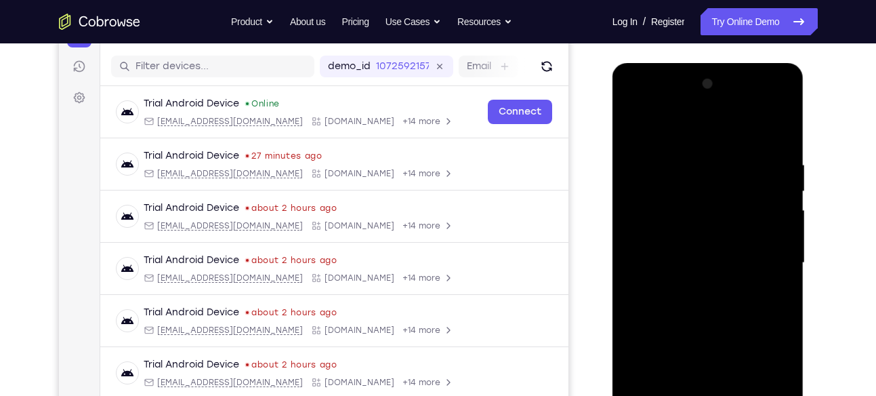
scroll to position [165, 0]
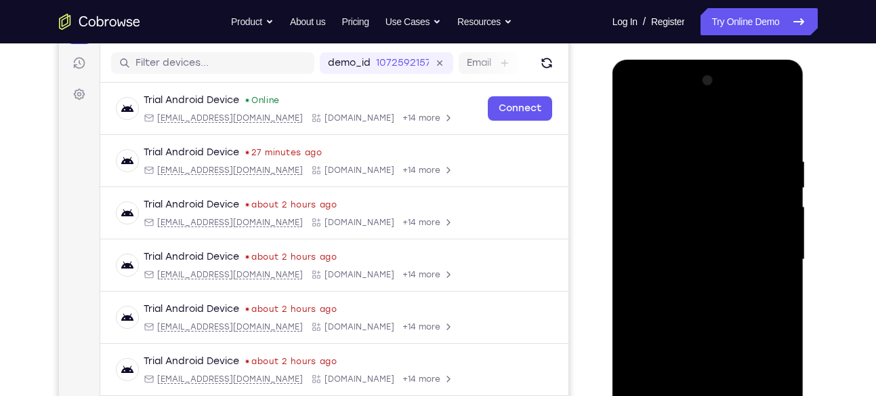
drag, startPoint x: 648, startPoint y: 196, endPoint x: 708, endPoint y: 193, distance: 59.7
click at [709, 193] on div at bounding box center [708, 260] width 171 height 380
click at [722, 212] on div at bounding box center [708, 260] width 171 height 380
click at [708, 239] on div at bounding box center [708, 260] width 171 height 380
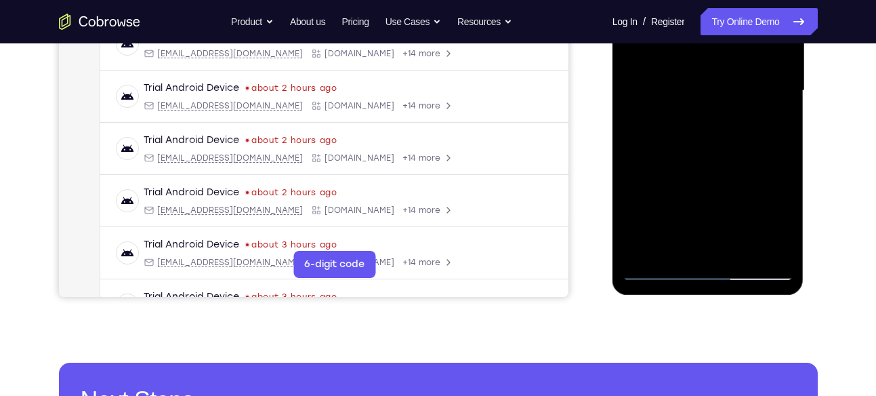
scroll to position [333, 0]
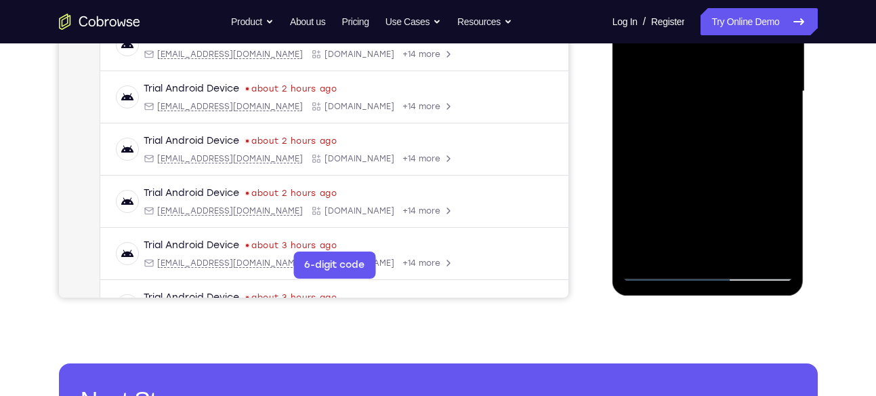
click at [650, 241] on div at bounding box center [708, 92] width 171 height 380
click at [748, 252] on div at bounding box center [708, 92] width 171 height 380
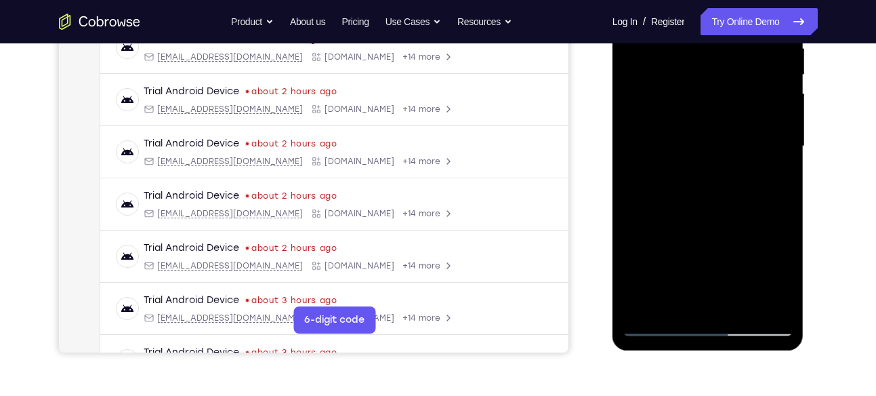
scroll to position [279, 0]
click at [703, 215] on div at bounding box center [708, 146] width 171 height 380
click at [711, 127] on div at bounding box center [708, 146] width 171 height 380
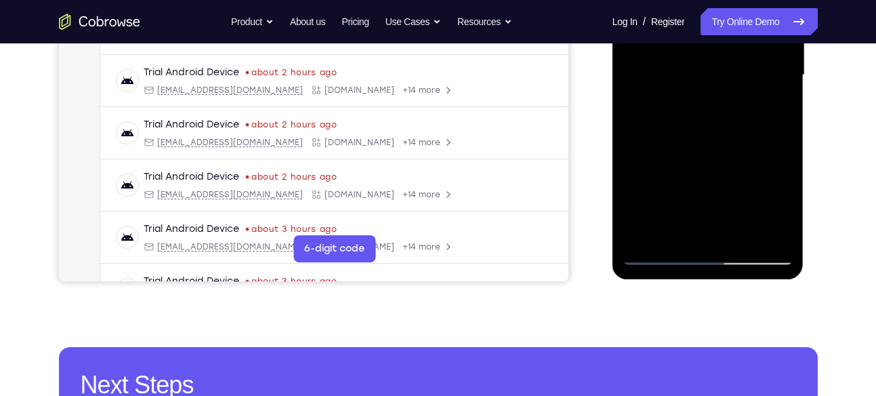
scroll to position [350, 0]
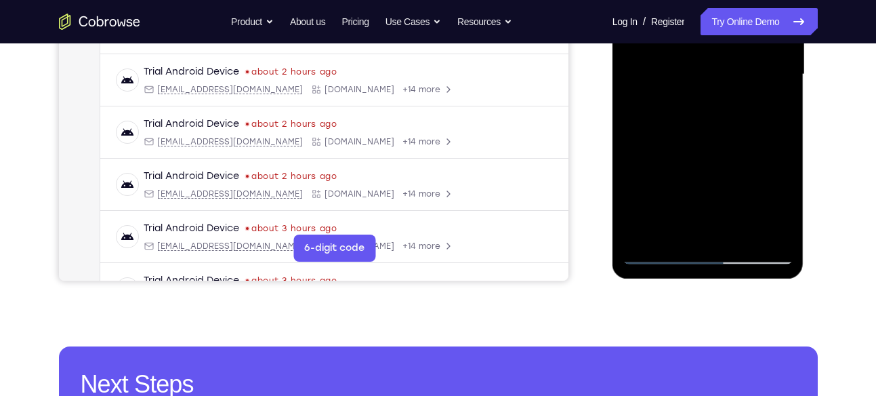
click at [668, 225] on div at bounding box center [708, 75] width 171 height 380
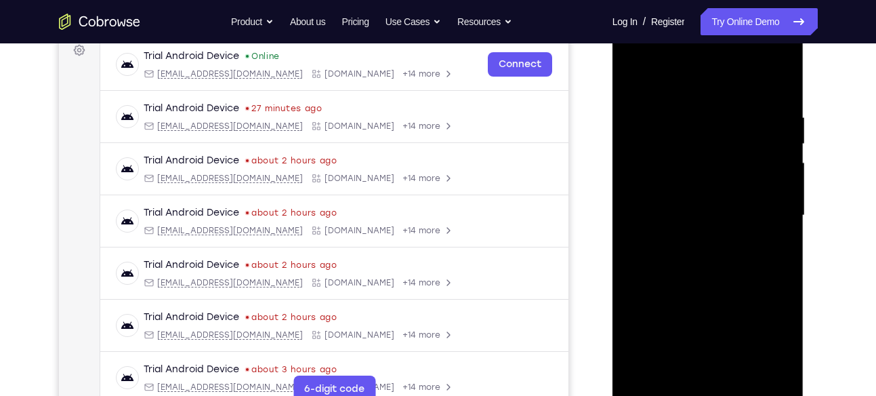
scroll to position [208, 0]
click at [628, 79] on div at bounding box center [708, 216] width 171 height 380
click at [639, 83] on div at bounding box center [708, 216] width 171 height 380
drag, startPoint x: 747, startPoint y: 219, endPoint x: 773, endPoint y: 24, distance: 196.2
click at [773, 24] on div at bounding box center [709, 218] width 192 height 404
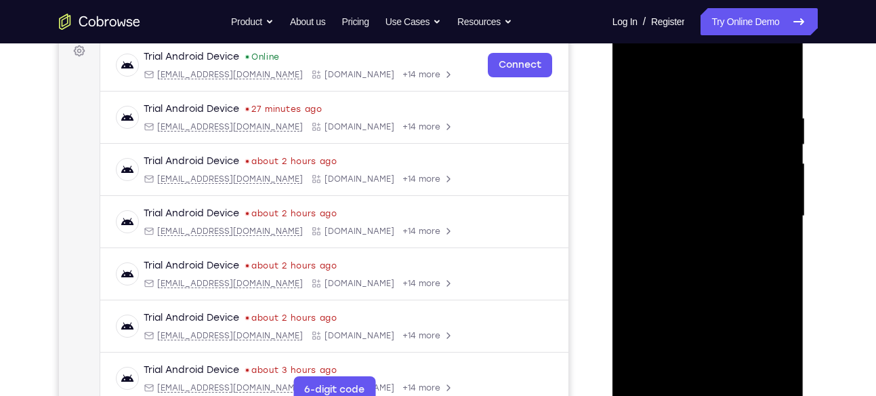
click at [636, 137] on div at bounding box center [708, 216] width 171 height 380
drag, startPoint x: 692, startPoint y: 262, endPoint x: 737, endPoint y: 48, distance: 218.3
click at [737, 48] on div at bounding box center [708, 216] width 171 height 380
drag, startPoint x: 727, startPoint y: 287, endPoint x: 723, endPoint y: 338, distance: 51.6
click at [723, 338] on div at bounding box center [708, 216] width 171 height 380
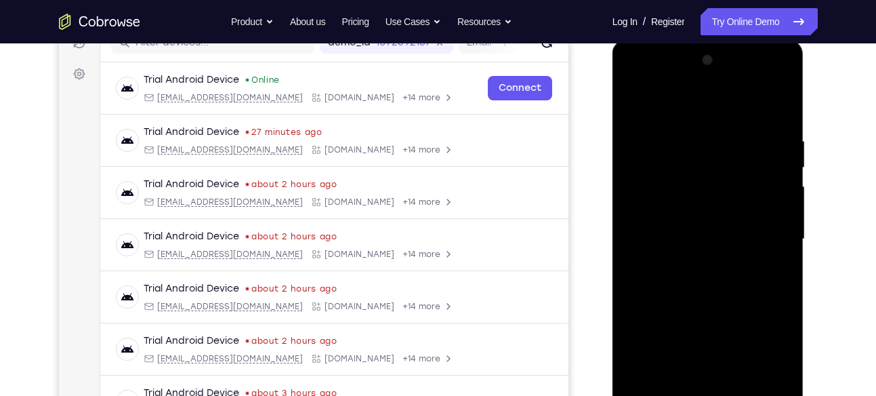
scroll to position [181, 0]
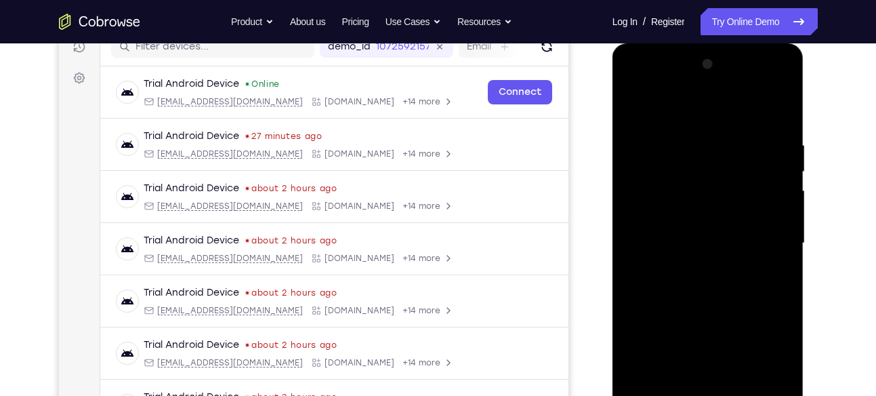
click at [776, 163] on div at bounding box center [708, 244] width 171 height 380
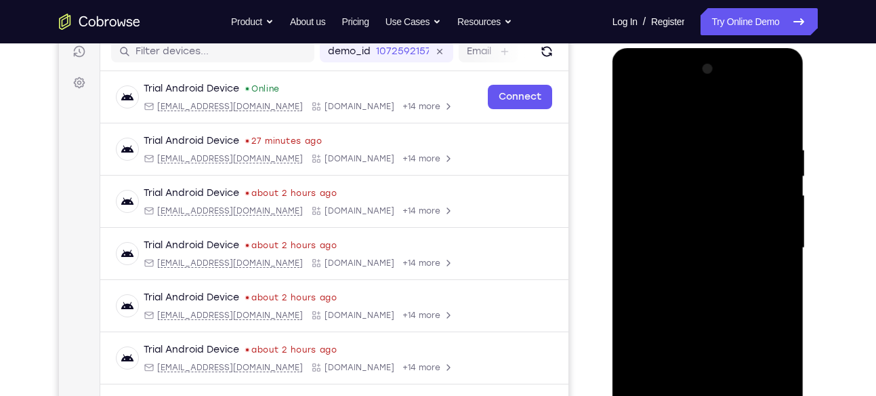
click at [782, 176] on div at bounding box center [708, 248] width 171 height 380
click at [781, 174] on div at bounding box center [708, 248] width 171 height 380
click at [782, 175] on div at bounding box center [708, 248] width 171 height 380
click at [786, 168] on div at bounding box center [708, 248] width 171 height 380
click at [783, 171] on div at bounding box center [708, 248] width 171 height 380
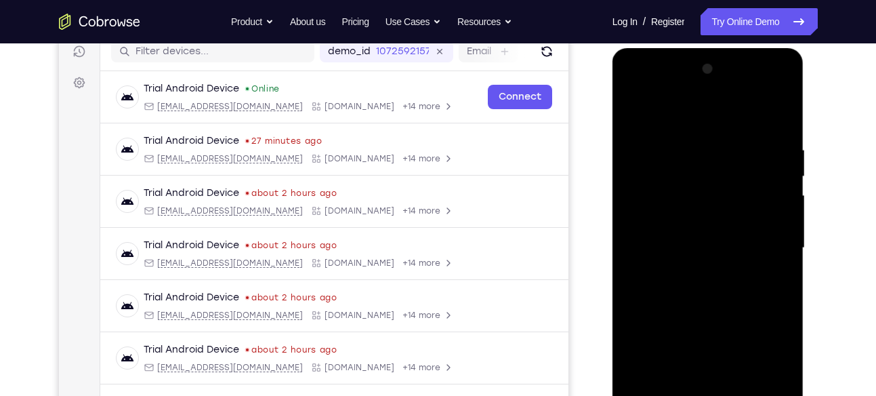
click at [783, 171] on div at bounding box center [708, 248] width 171 height 380
click at [782, 175] on div at bounding box center [708, 248] width 171 height 380
drag, startPoint x: 750, startPoint y: 224, endPoint x: 763, endPoint y: 113, distance: 111.9
click at [763, 113] on div at bounding box center [708, 248] width 171 height 380
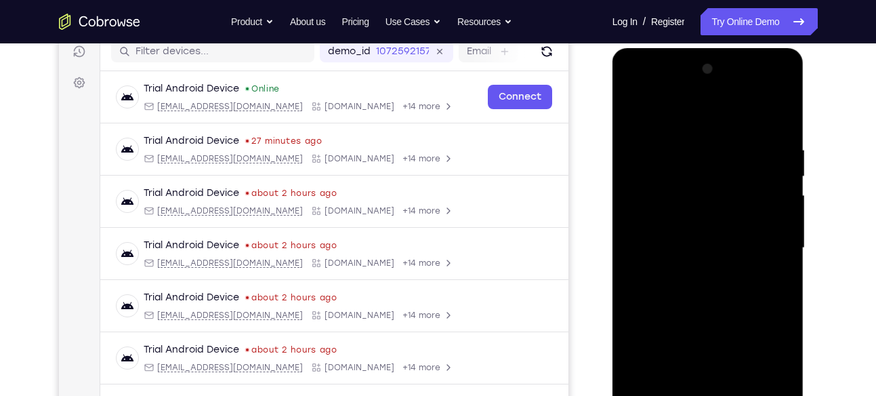
drag, startPoint x: 727, startPoint y: 276, endPoint x: 747, endPoint y: 165, distance: 112.9
click at [747, 165] on div at bounding box center [708, 248] width 171 height 380
drag, startPoint x: 718, startPoint y: 258, endPoint x: 741, endPoint y: 162, distance: 99.1
click at [741, 162] on div at bounding box center [708, 248] width 171 height 380
drag, startPoint x: 719, startPoint y: 273, endPoint x: 750, endPoint y: 126, distance: 150.2
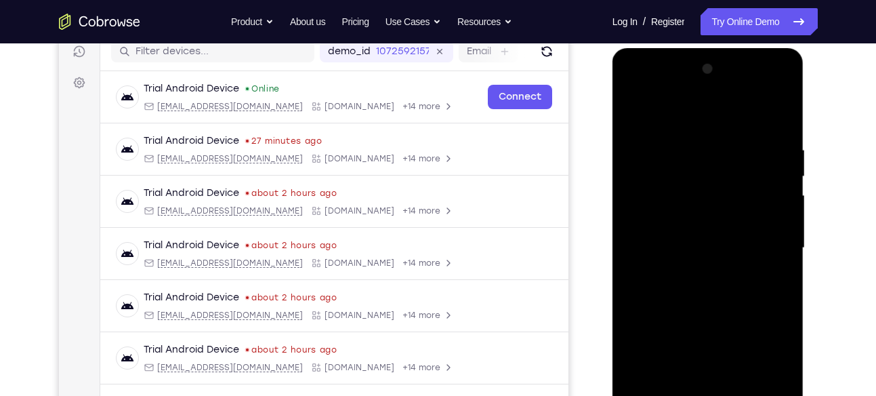
click at [750, 126] on div at bounding box center [708, 248] width 171 height 380
drag, startPoint x: 718, startPoint y: 239, endPoint x: 755, endPoint y: 96, distance: 148.3
click at [755, 96] on div at bounding box center [708, 248] width 171 height 380
drag, startPoint x: 730, startPoint y: 234, endPoint x: 757, endPoint y: 131, distance: 106.5
click at [757, 131] on div at bounding box center [708, 248] width 171 height 380
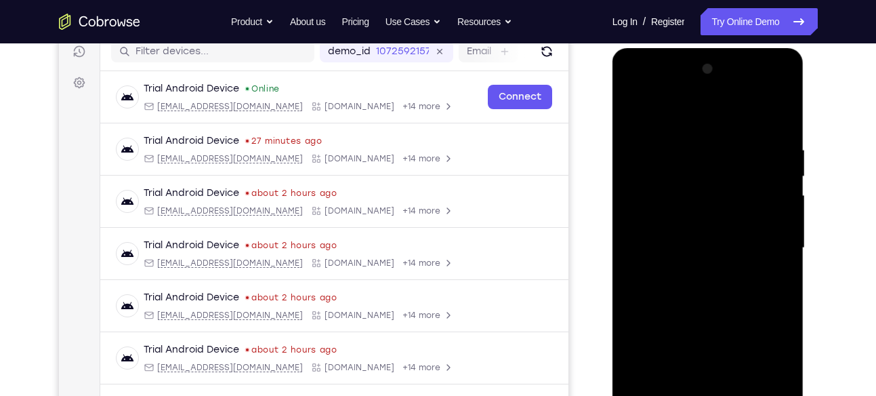
drag, startPoint x: 729, startPoint y: 247, endPoint x: 753, endPoint y: 124, distance: 124.9
click at [753, 124] on div at bounding box center [708, 248] width 171 height 380
drag, startPoint x: 717, startPoint y: 247, endPoint x: 741, endPoint y: 157, distance: 92.7
click at [741, 157] on div at bounding box center [708, 248] width 171 height 380
click at [738, 160] on div at bounding box center [708, 248] width 171 height 380
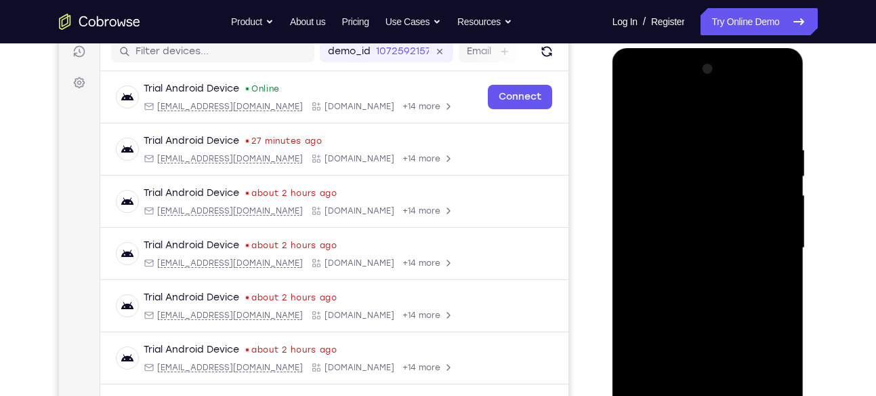
drag, startPoint x: 727, startPoint y: 235, endPoint x: 736, endPoint y: 183, distance: 53.0
click at [736, 183] on div at bounding box center [708, 248] width 171 height 380
drag, startPoint x: 736, startPoint y: 183, endPoint x: 734, endPoint y: 201, distance: 17.7
click at [734, 201] on div at bounding box center [708, 248] width 171 height 380
drag, startPoint x: 734, startPoint y: 174, endPoint x: 733, endPoint y: 183, distance: 9.5
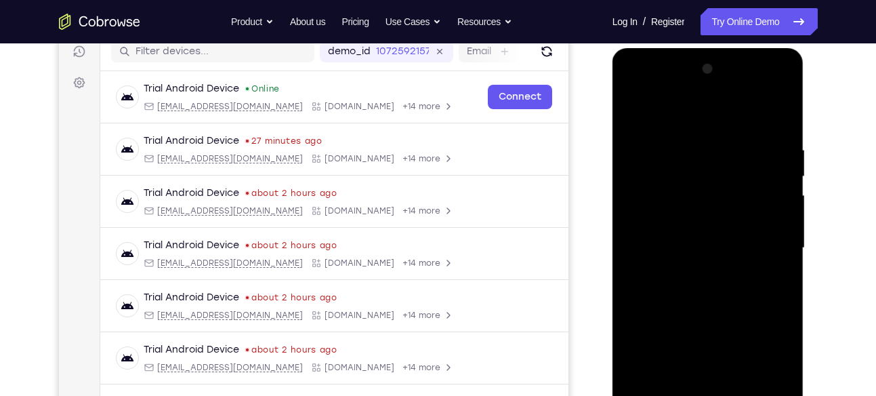
click at [733, 183] on div at bounding box center [708, 248] width 171 height 380
drag, startPoint x: 698, startPoint y: 236, endPoint x: 733, endPoint y: 91, distance: 148.6
click at [733, 91] on div at bounding box center [708, 248] width 171 height 380
drag, startPoint x: 715, startPoint y: 253, endPoint x: 731, endPoint y: 69, distance: 185.0
click at [731, 69] on div at bounding box center [708, 248] width 171 height 380
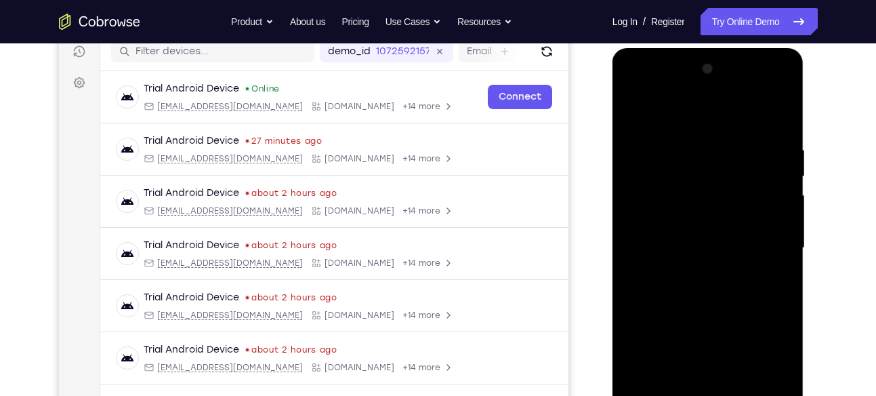
drag, startPoint x: 737, startPoint y: 241, endPoint x: 717, endPoint y: 300, distance: 63.0
click at [717, 300] on div at bounding box center [708, 248] width 171 height 380
drag, startPoint x: 741, startPoint y: 193, endPoint x: 725, endPoint y: 193, distance: 16.9
click at [725, 193] on div at bounding box center [708, 248] width 171 height 380
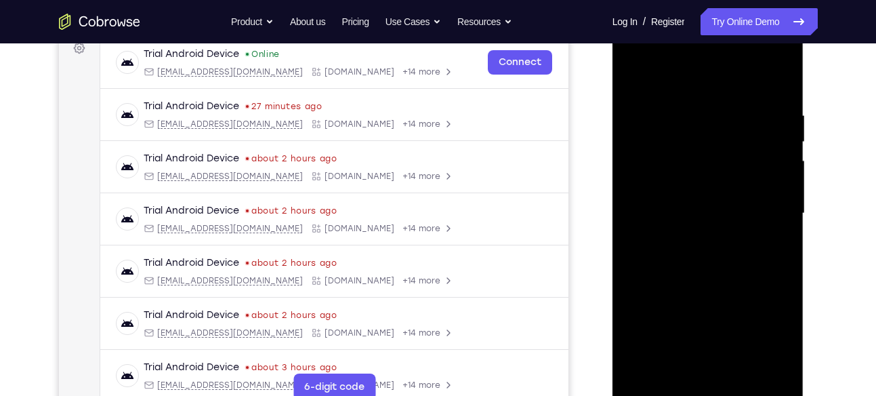
scroll to position [213, 0]
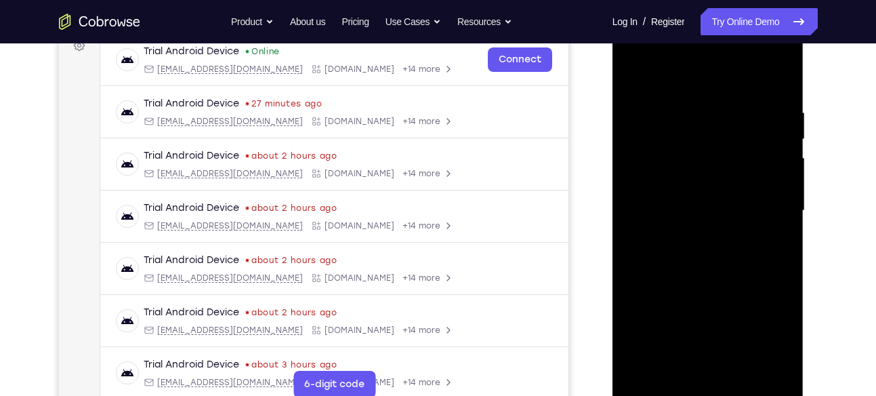
drag, startPoint x: 722, startPoint y: 290, endPoint x: 736, endPoint y: 91, distance: 199.0
click at [736, 91] on div at bounding box center [708, 211] width 171 height 380
drag, startPoint x: 713, startPoint y: 251, endPoint x: 725, endPoint y: 201, distance: 51.6
click at [725, 201] on div at bounding box center [708, 211] width 171 height 380
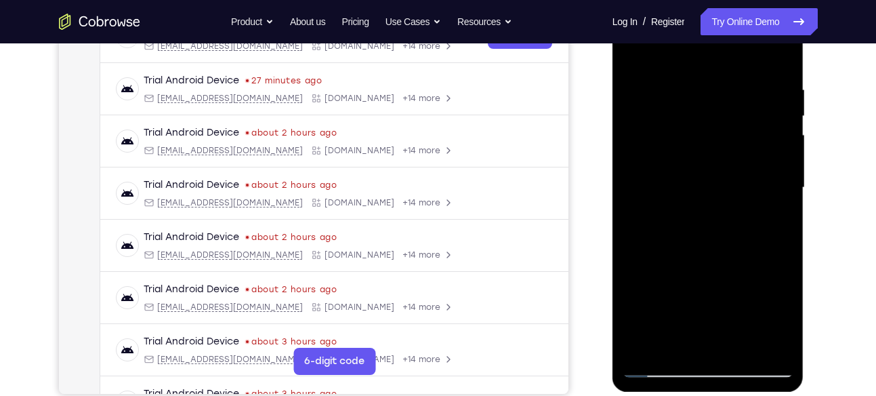
scroll to position [235, 0]
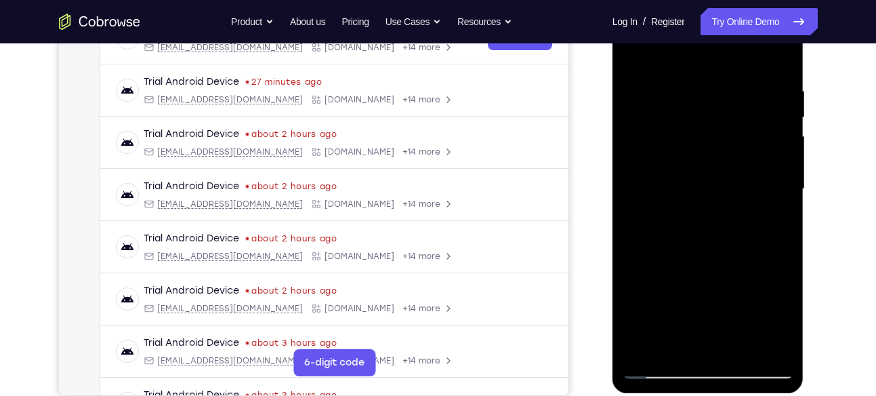
click at [779, 176] on div at bounding box center [708, 189] width 171 height 380
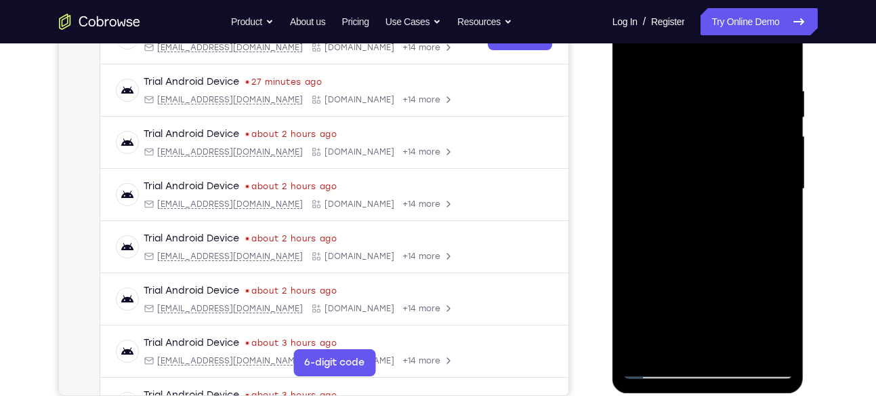
click at [779, 176] on div at bounding box center [708, 189] width 171 height 380
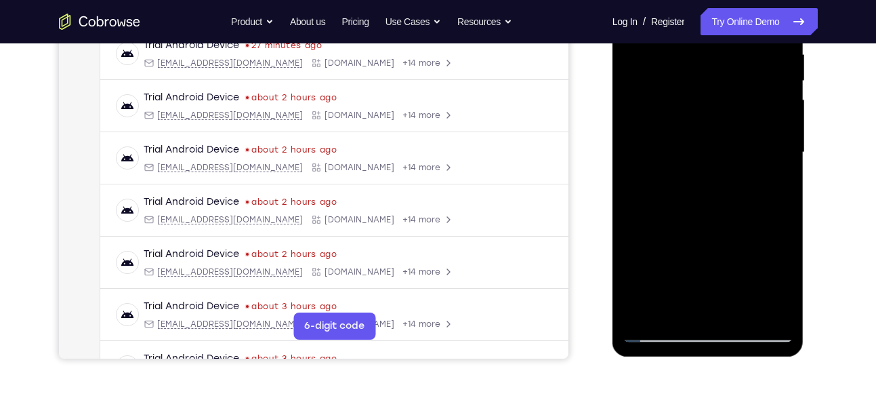
scroll to position [269, 0]
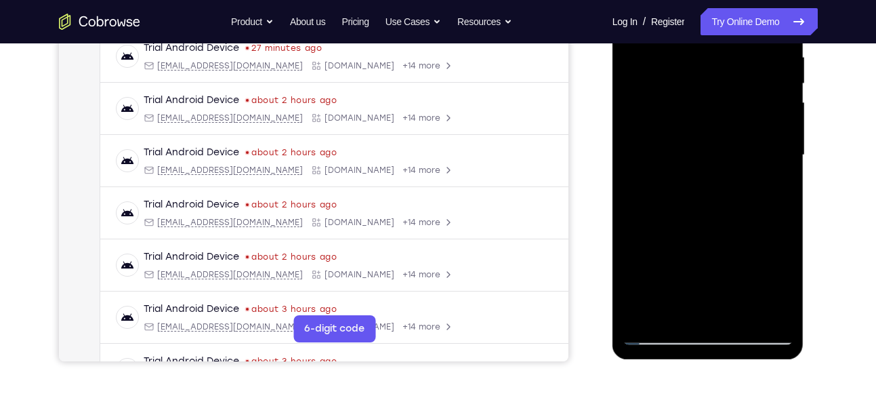
click at [786, 135] on div at bounding box center [708, 155] width 171 height 380
click at [786, 140] on div at bounding box center [708, 155] width 171 height 380
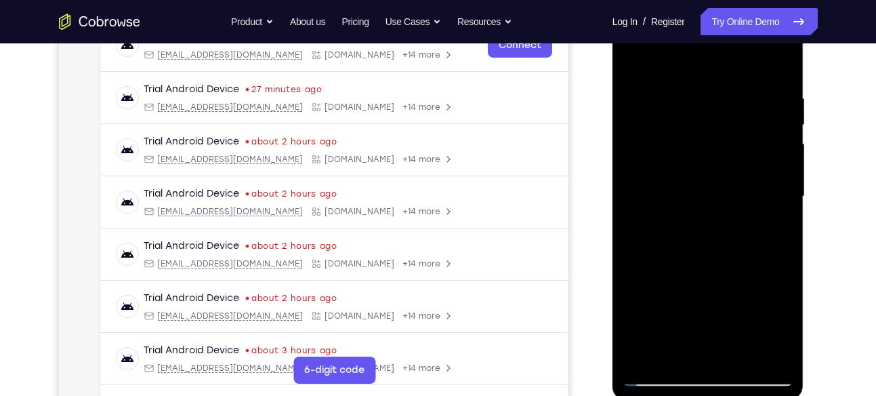
click at [785, 180] on div at bounding box center [708, 197] width 171 height 380
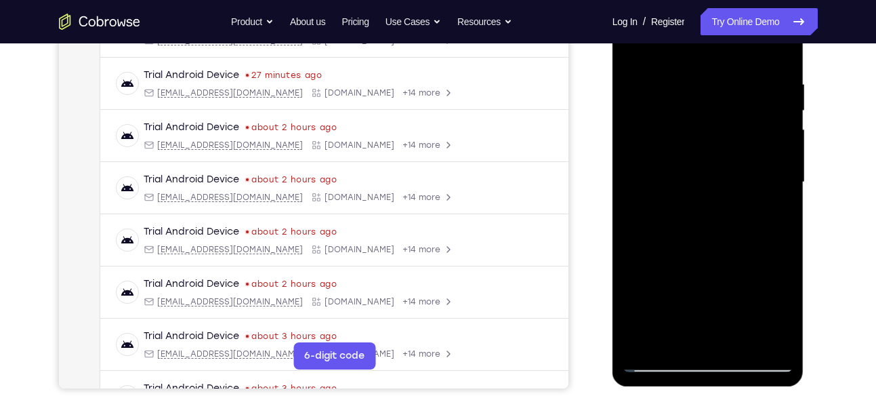
scroll to position [241, 0]
click at [632, 161] on div at bounding box center [708, 183] width 171 height 380
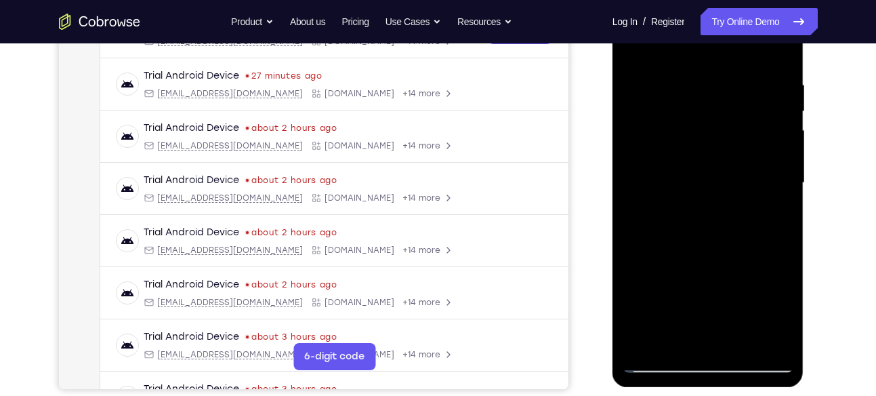
click at [632, 161] on div at bounding box center [708, 183] width 171 height 380
click at [636, 163] on div at bounding box center [708, 183] width 171 height 380
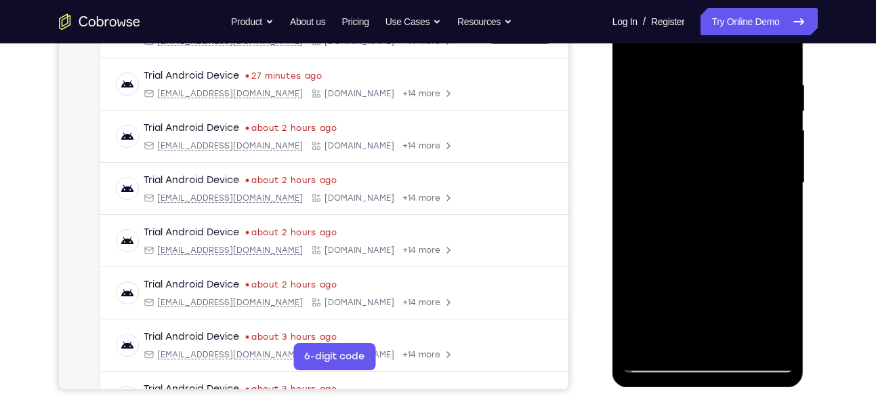
scroll to position [264, 0]
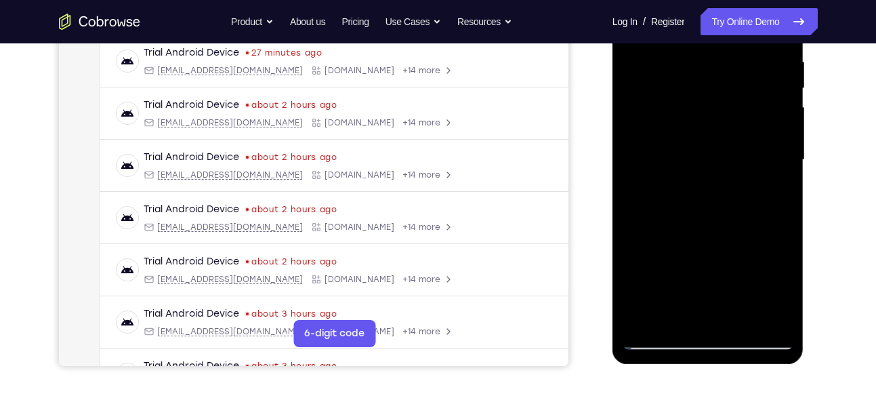
click at [630, 140] on div at bounding box center [708, 160] width 171 height 380
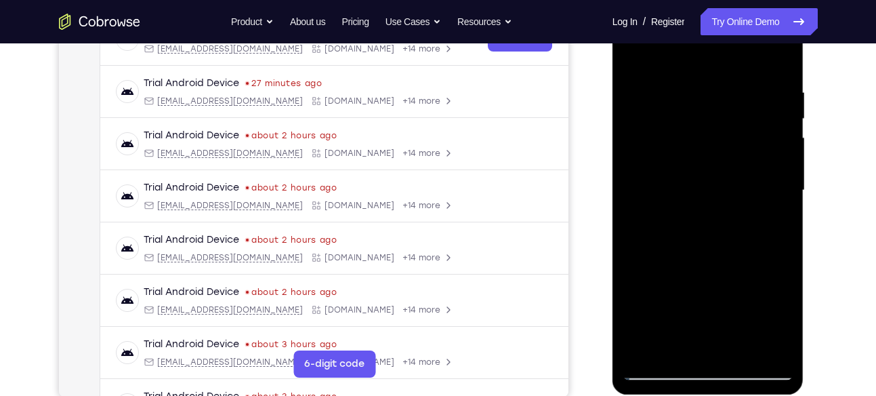
scroll to position [233, 0]
drag, startPoint x: 731, startPoint y: 232, endPoint x: 727, endPoint y: 279, distance: 46.3
click at [727, 279] on div at bounding box center [708, 191] width 171 height 380
click at [659, 125] on div at bounding box center [708, 191] width 171 height 380
drag, startPoint x: 722, startPoint y: 207, endPoint x: 724, endPoint y: 108, distance: 99.6
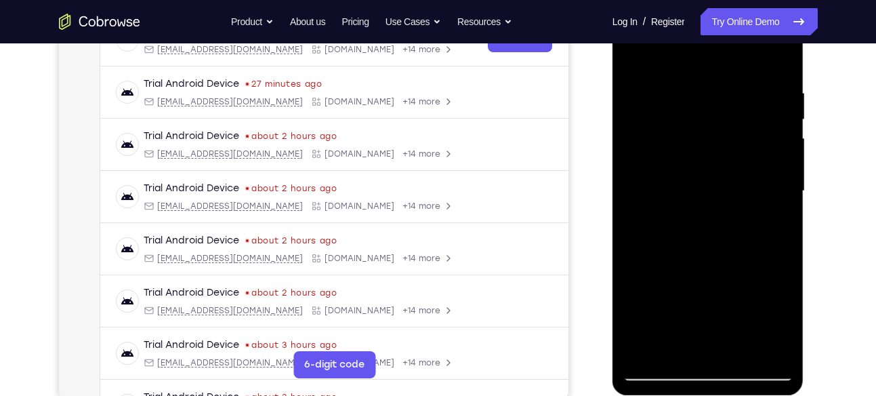
click at [724, 108] on div at bounding box center [708, 191] width 171 height 380
drag, startPoint x: 703, startPoint y: 233, endPoint x: 733, endPoint y: 117, distance: 120.2
click at [733, 117] on div at bounding box center [708, 191] width 171 height 380
drag, startPoint x: 706, startPoint y: 220, endPoint x: 739, endPoint y: 95, distance: 129.7
click at [739, 95] on div at bounding box center [708, 191] width 171 height 380
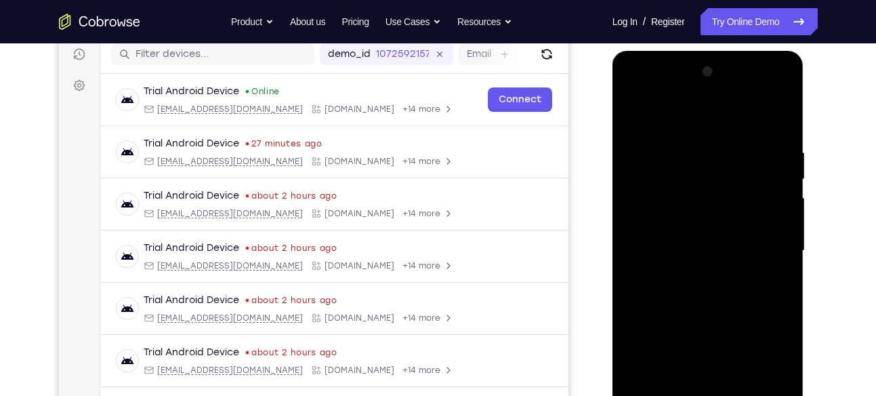
scroll to position [170, 0]
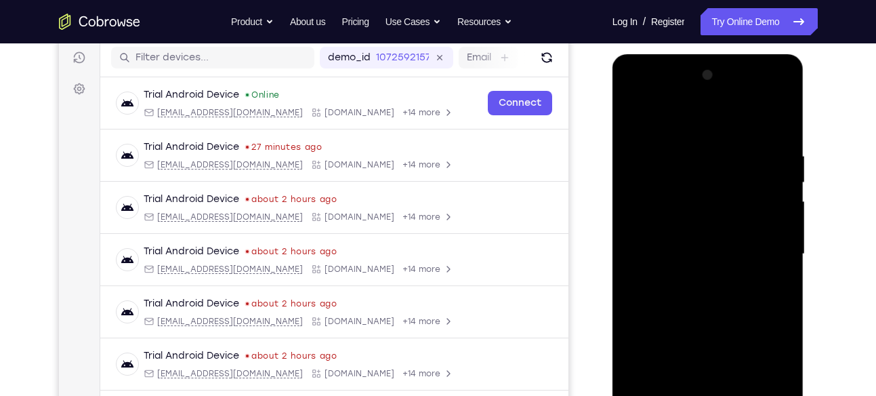
click at [632, 119] on div at bounding box center [708, 254] width 171 height 380
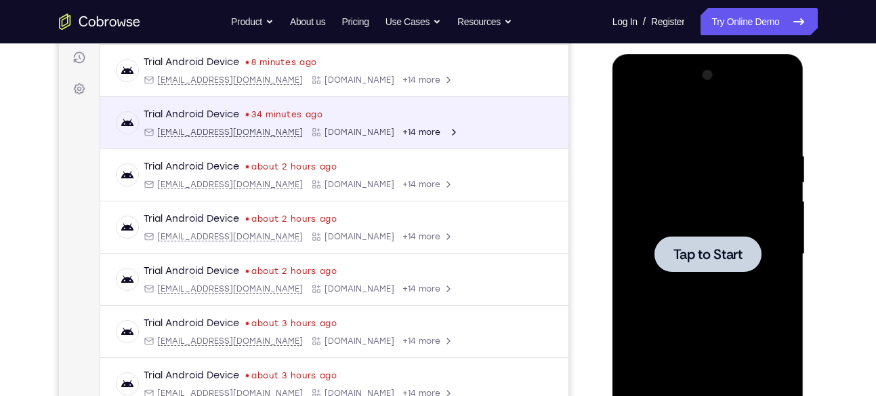
scroll to position [67, 0]
